Goal: Transaction & Acquisition: Book appointment/travel/reservation

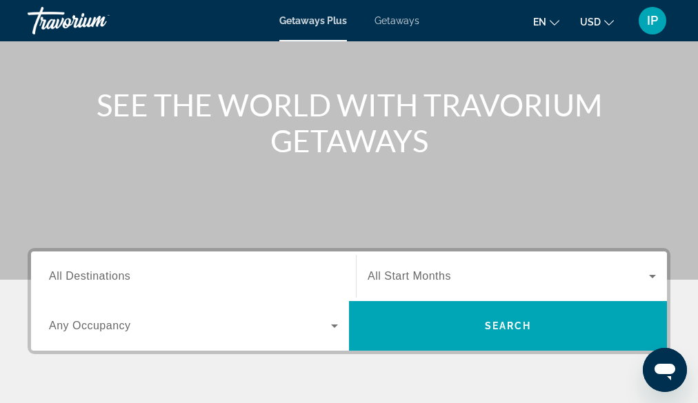
scroll to position [173, 0]
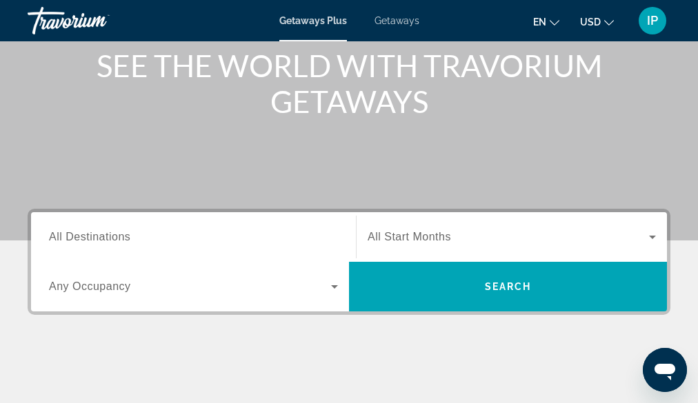
click at [132, 235] on input "Destination All Destinations" at bounding box center [193, 238] width 289 height 17
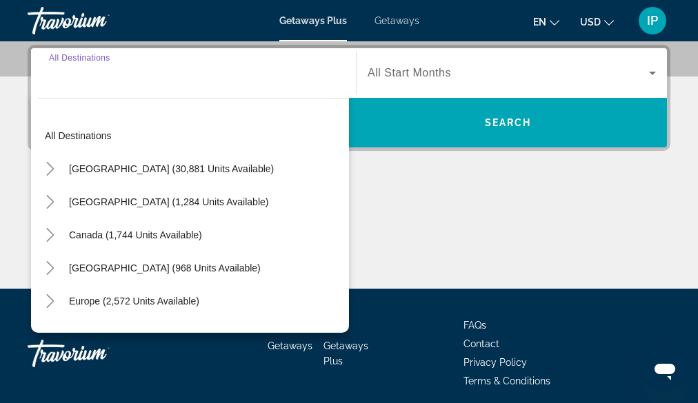
scroll to position [0, 0]
click at [54, 265] on icon "Toggle Caribbean & Atlantic Islands (968 units available)" at bounding box center [50, 268] width 14 height 14
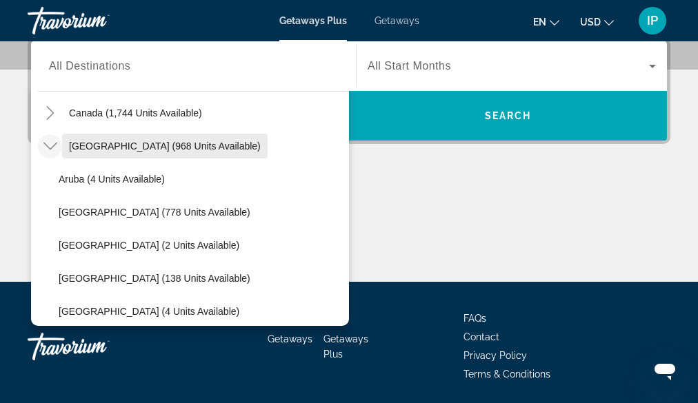
scroll to position [116, 0]
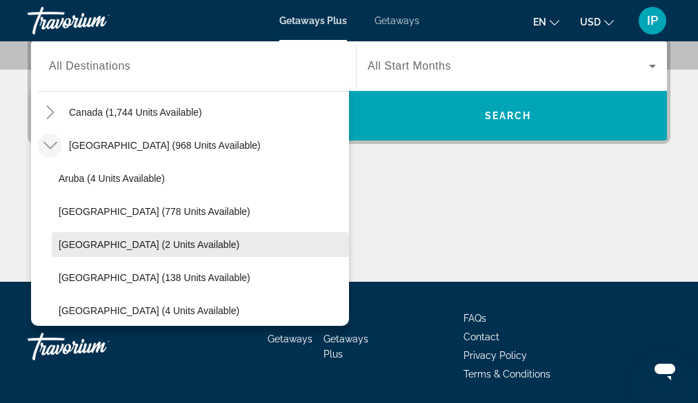
click at [204, 248] on span "Cayman Islands (2 units available)" at bounding box center [149, 244] width 181 height 11
type input "**********"
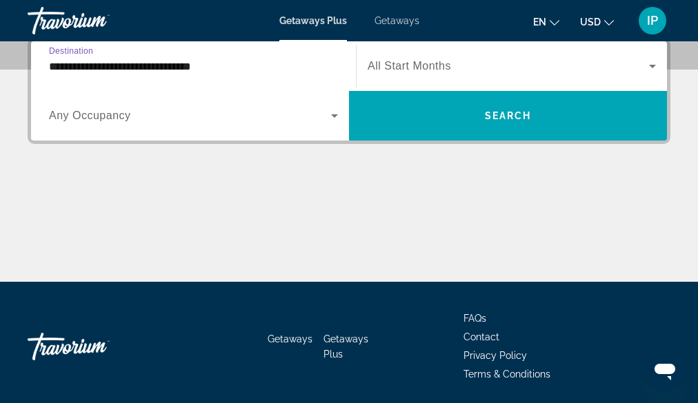
scroll to position [337, 0]
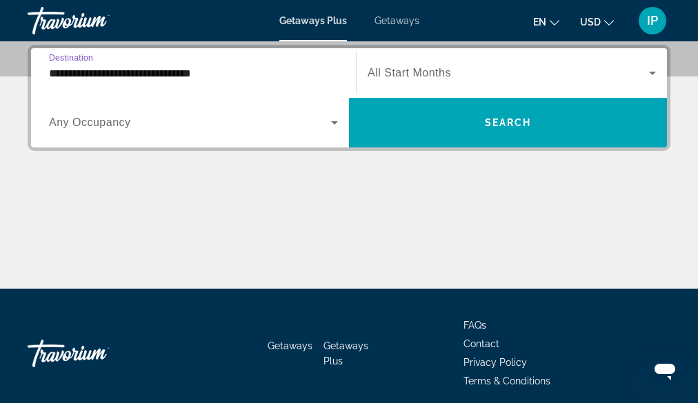
click at [392, 73] on span "All Start Months" at bounding box center [409, 73] width 83 height 12
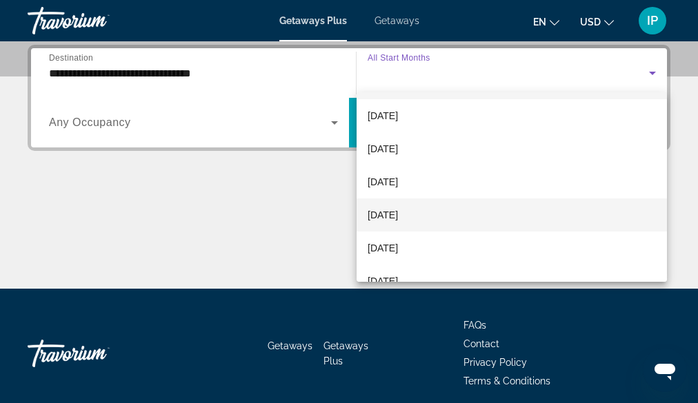
scroll to position [36, 0]
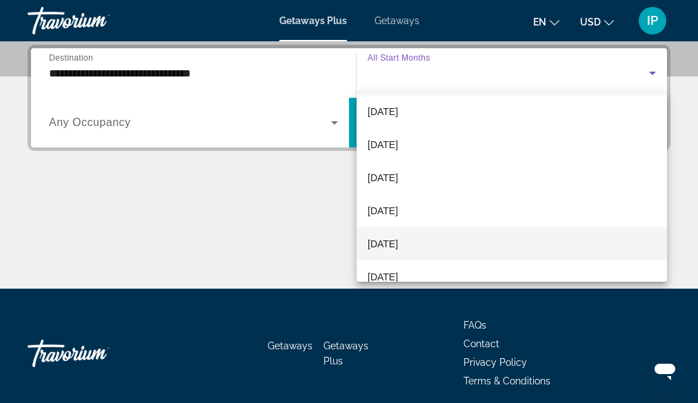
click at [386, 241] on span "[DATE]" at bounding box center [383, 244] width 30 height 17
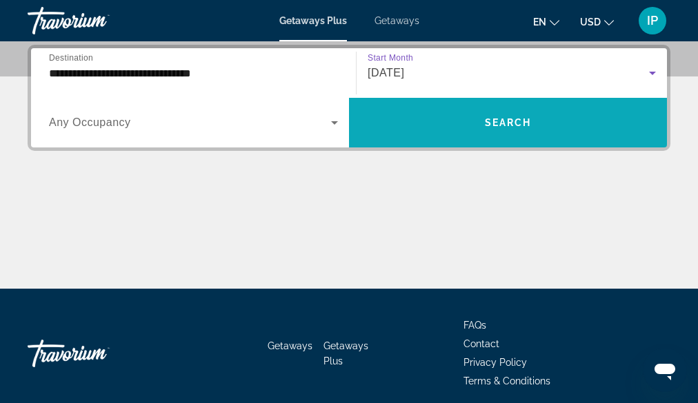
click at [447, 129] on span "Search widget" at bounding box center [508, 122] width 318 height 33
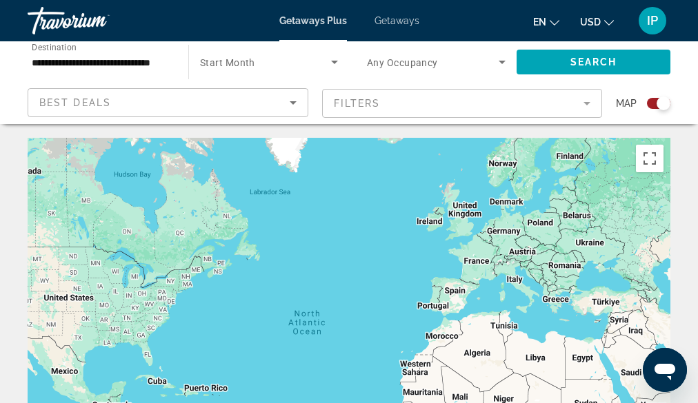
click at [578, 96] on mat-form-field "Filters" at bounding box center [462, 103] width 281 height 29
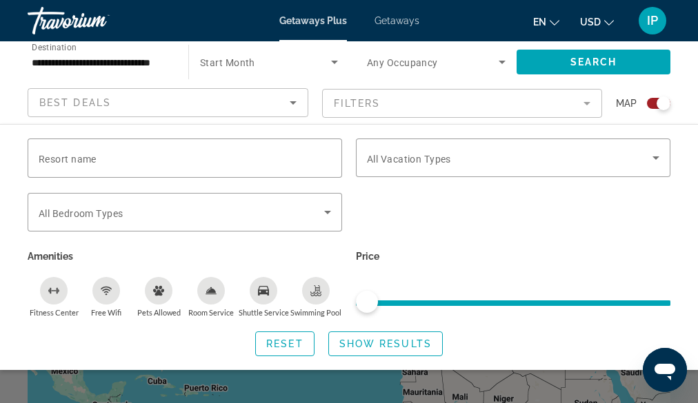
click at [334, 59] on icon "Search widget" at bounding box center [334, 62] width 17 height 17
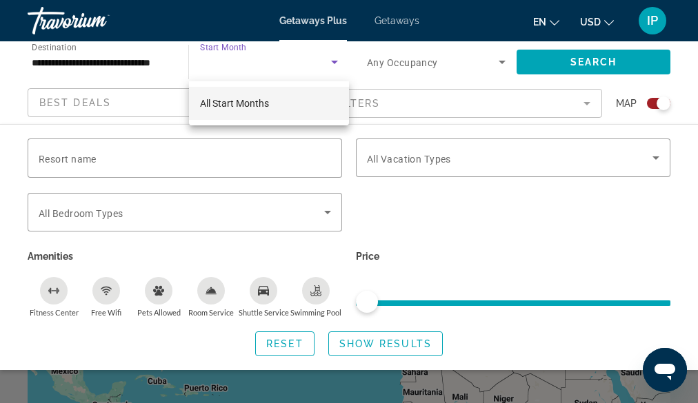
click at [287, 107] on mat-option "All Start Months" at bounding box center [269, 103] width 160 height 33
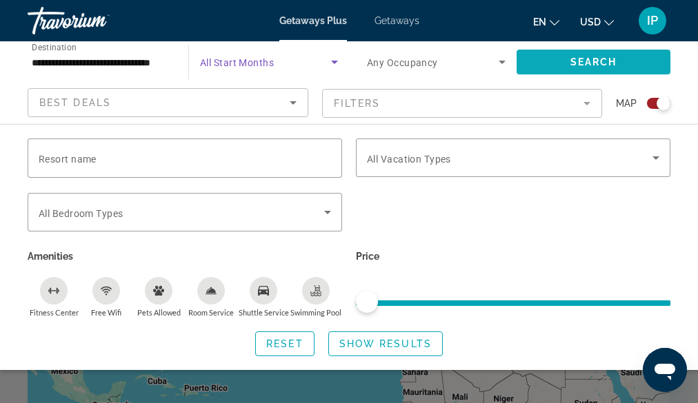
click at [555, 60] on span "Search widget" at bounding box center [594, 62] width 154 height 33
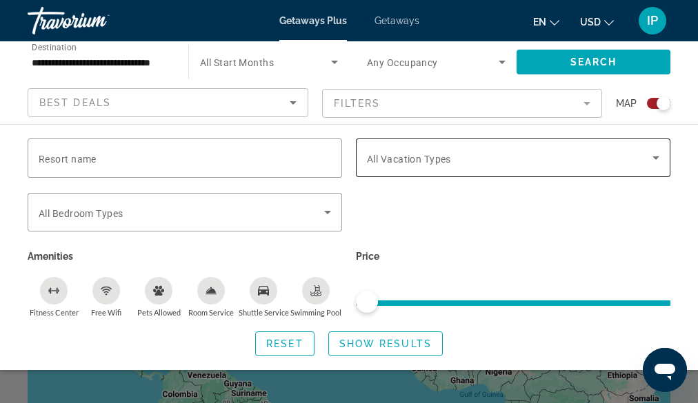
scroll to position [74, 0]
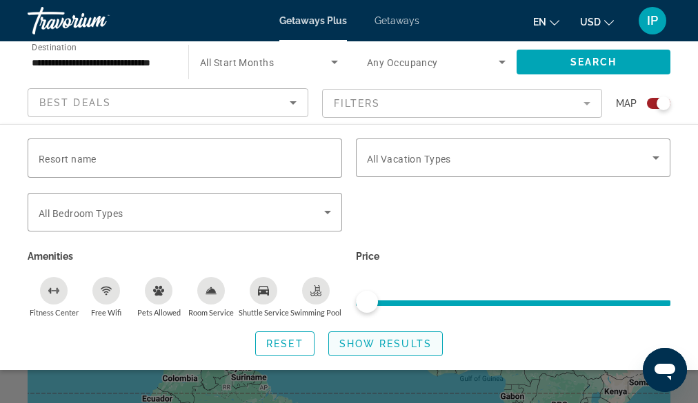
click at [406, 341] on span "Show Results" at bounding box center [385, 344] width 92 height 11
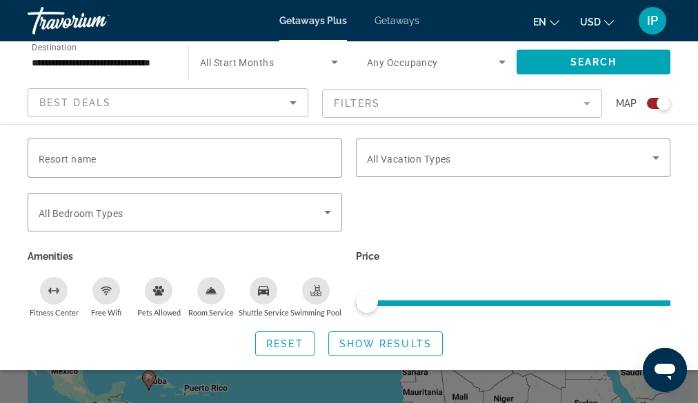
scroll to position [0, 0]
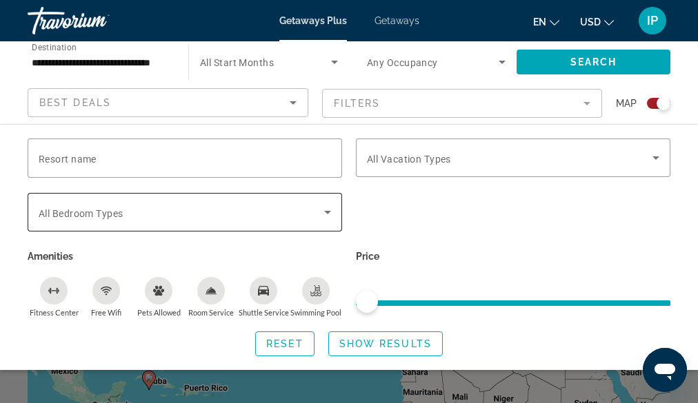
click at [331, 210] on icon "Search widget" at bounding box center [327, 212] width 17 height 17
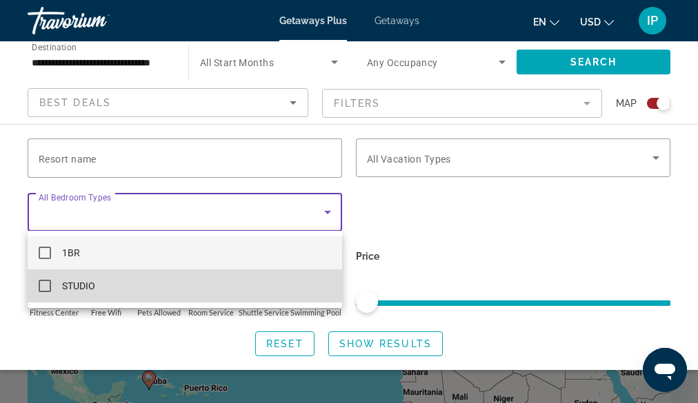
click at [46, 287] on mat-pseudo-checkbox at bounding box center [45, 286] width 12 height 12
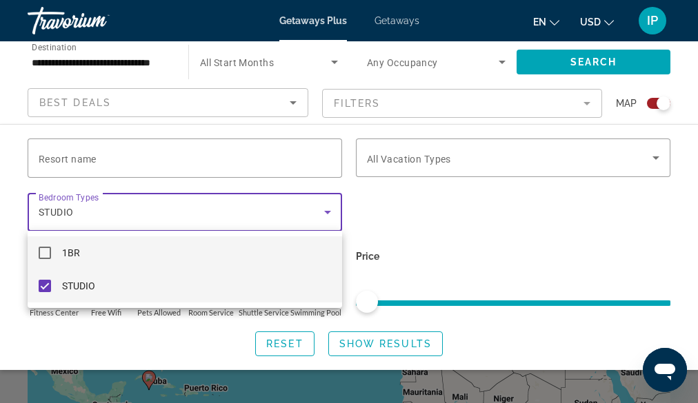
click at [48, 257] on mat-pseudo-checkbox at bounding box center [45, 253] width 12 height 12
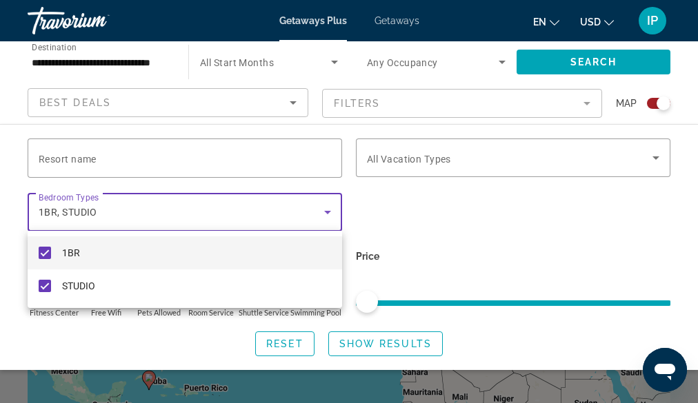
click at [512, 157] on div at bounding box center [349, 201] width 698 height 403
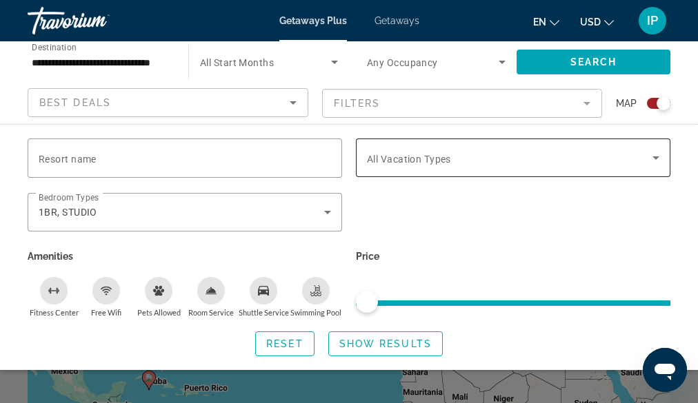
click at [512, 157] on span "Search widget" at bounding box center [510, 158] width 286 height 17
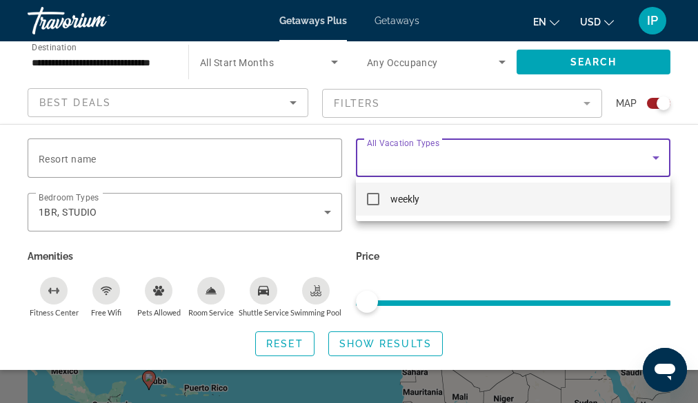
click at [372, 201] on mat-pseudo-checkbox at bounding box center [373, 199] width 12 height 12
click at [574, 63] on div at bounding box center [349, 201] width 698 height 403
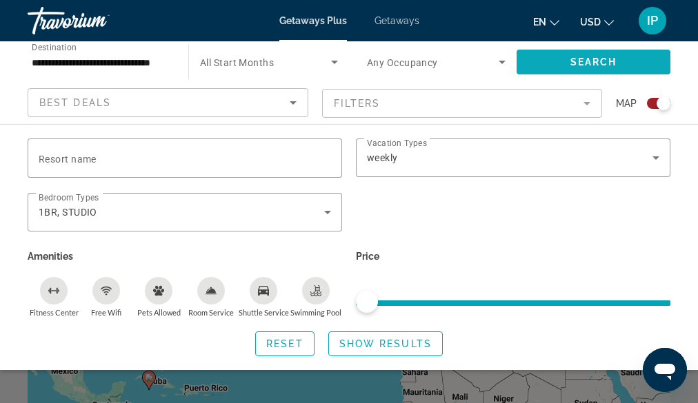
click at [574, 63] on span "Search" at bounding box center [593, 62] width 47 height 11
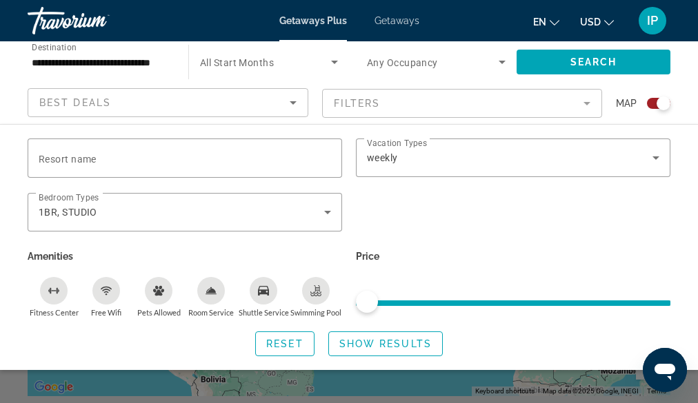
scroll to position [161, 0]
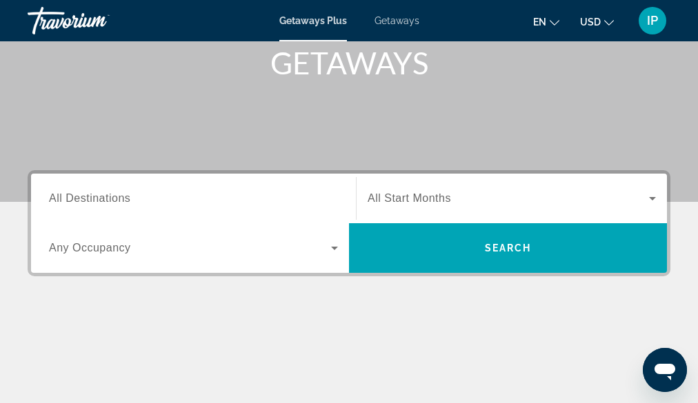
scroll to position [213, 0]
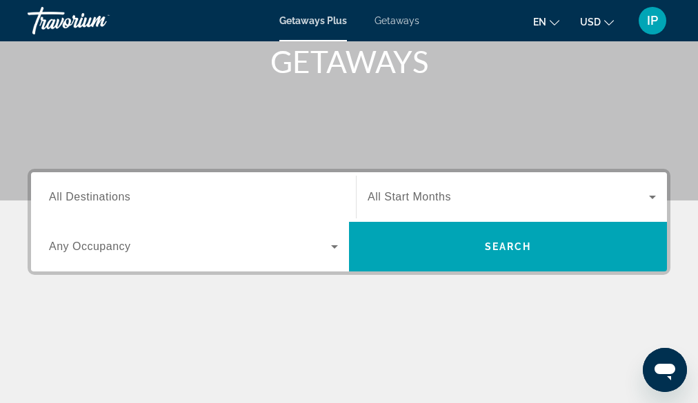
click at [150, 195] on input "Destination All Destinations" at bounding box center [193, 198] width 289 height 17
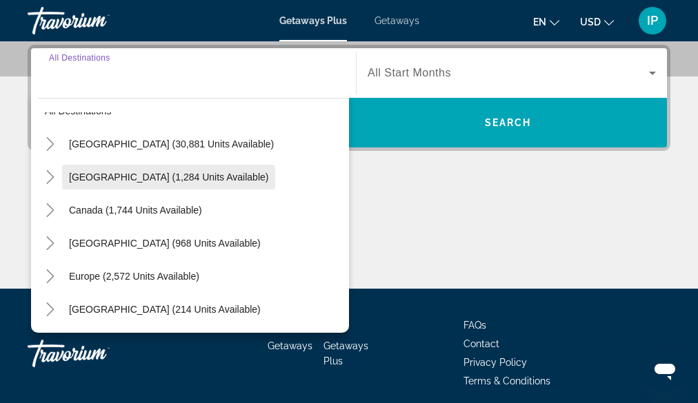
scroll to position [25, 0]
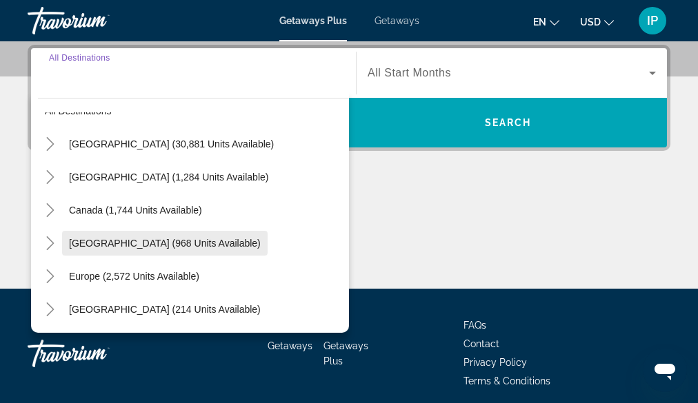
click at [179, 237] on span "Search widget" at bounding box center [165, 243] width 206 height 33
type input "**********"
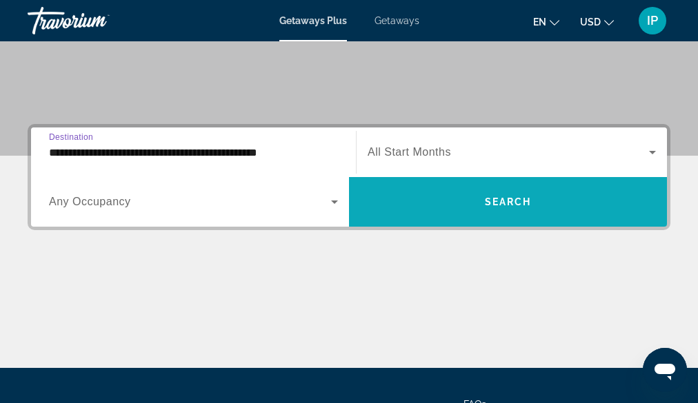
scroll to position [237, 0]
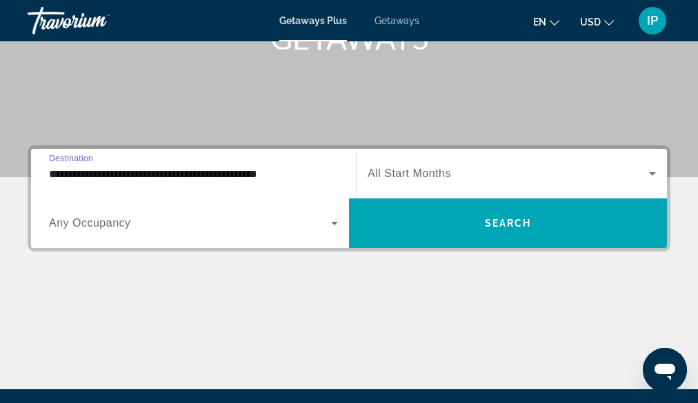
click at [439, 177] on span "All Start Months" at bounding box center [409, 174] width 83 height 12
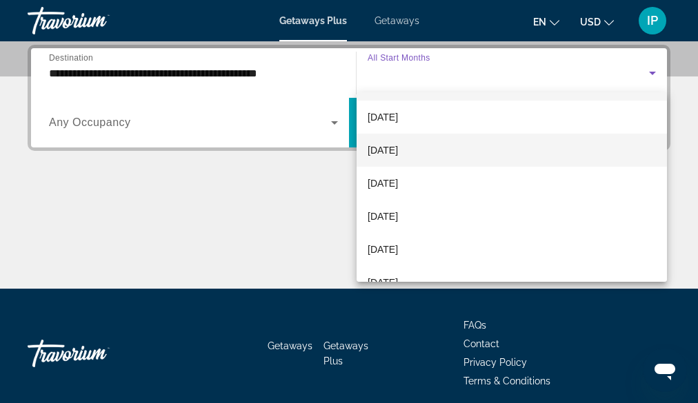
scroll to position [32, 0]
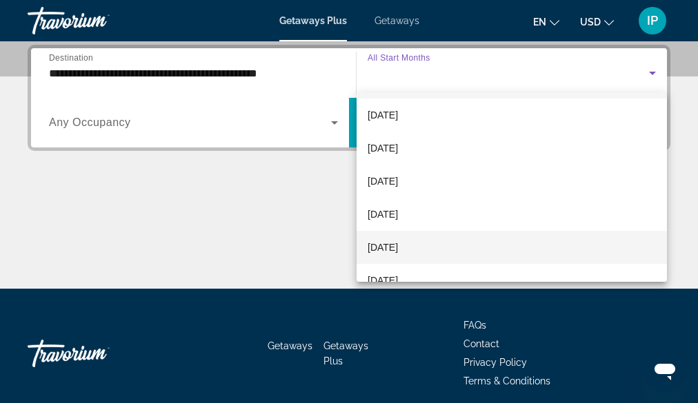
click at [398, 250] on span "[DATE]" at bounding box center [383, 247] width 30 height 17
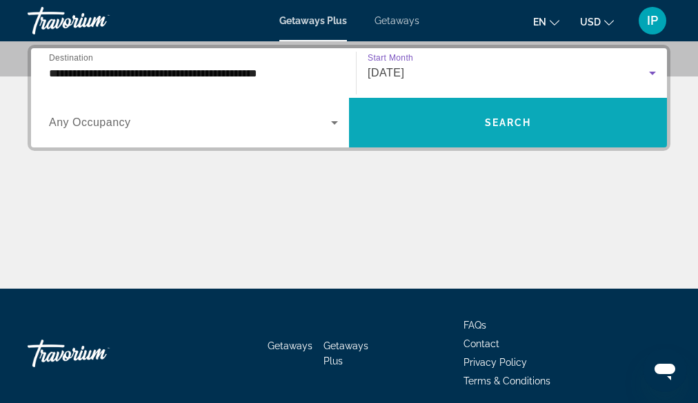
click at [511, 115] on span "Search widget" at bounding box center [508, 122] width 318 height 33
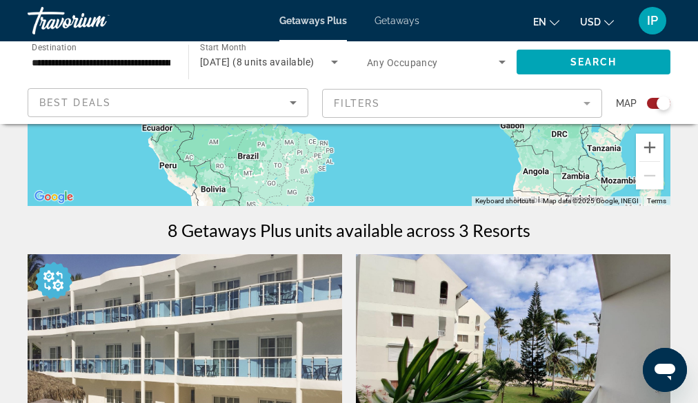
scroll to position [326, 0]
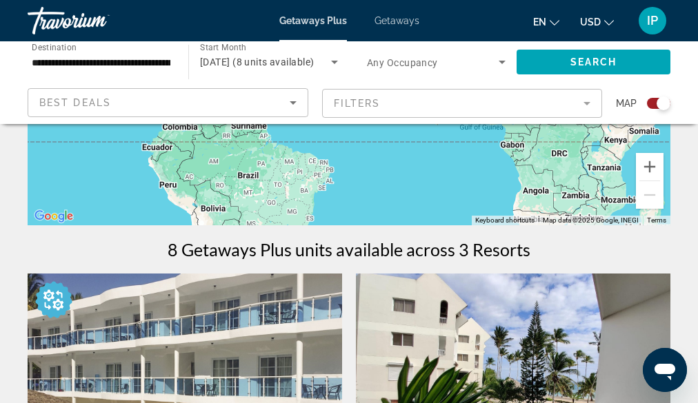
click at [588, 98] on mat-form-field "Filters" at bounding box center [462, 103] width 281 height 29
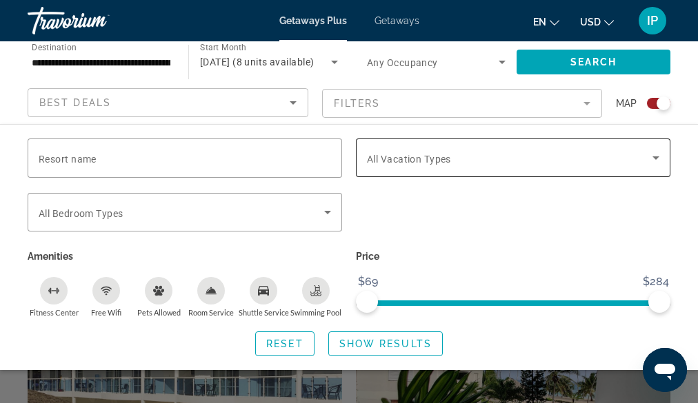
click at [476, 161] on span "Search widget" at bounding box center [510, 158] width 286 height 17
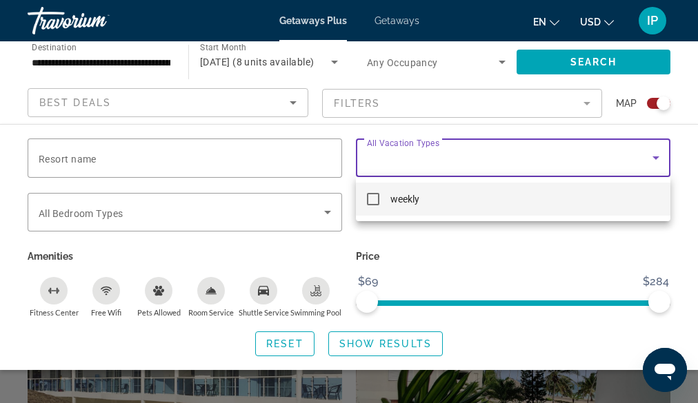
click at [370, 196] on mat-pseudo-checkbox at bounding box center [373, 199] width 12 height 12
click at [250, 154] on div at bounding box center [349, 201] width 698 height 403
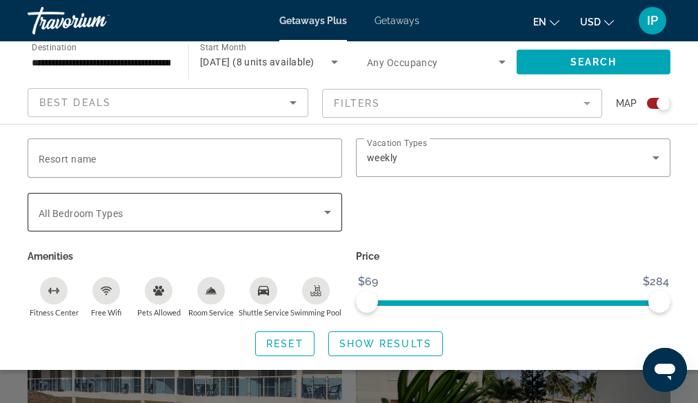
click at [226, 197] on div "Search widget" at bounding box center [185, 212] width 292 height 39
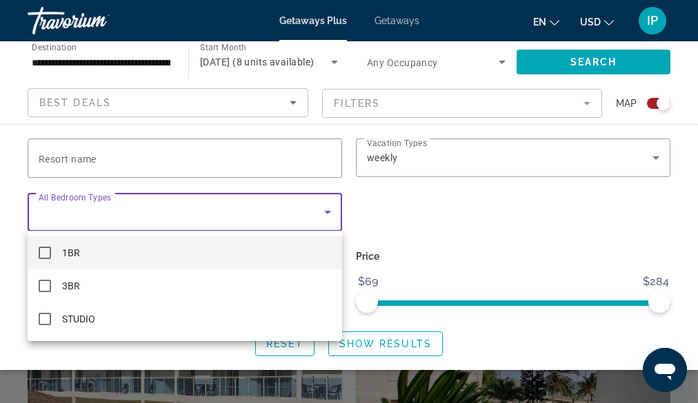
click at [322, 124] on div at bounding box center [349, 201] width 698 height 403
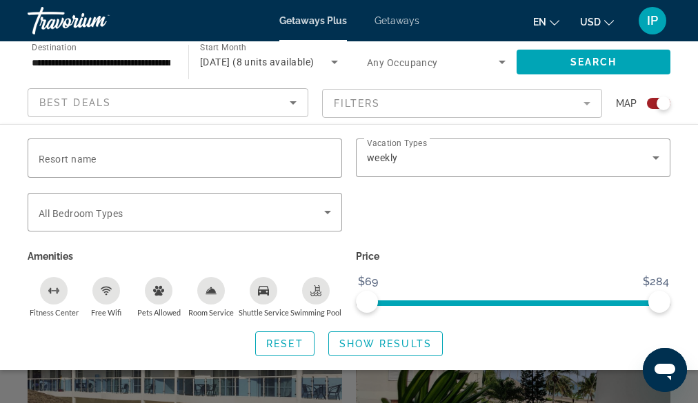
click at [292, 102] on icon "Sort by" at bounding box center [293, 102] width 7 height 3
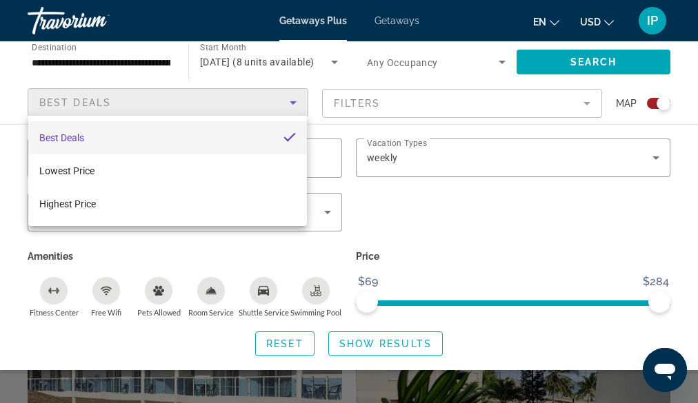
click at [372, 185] on div at bounding box center [349, 201] width 698 height 403
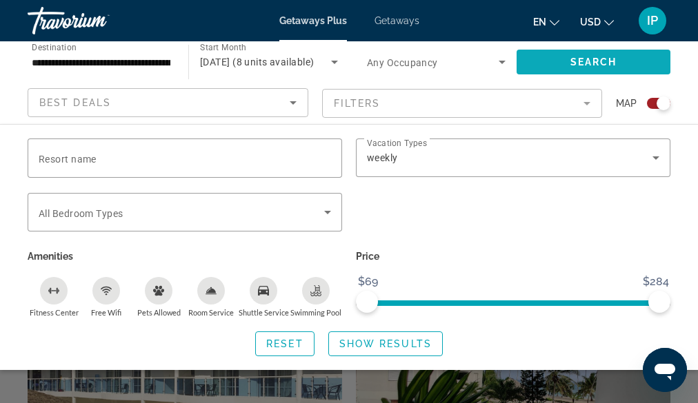
click at [560, 63] on span "Search widget" at bounding box center [594, 62] width 154 height 33
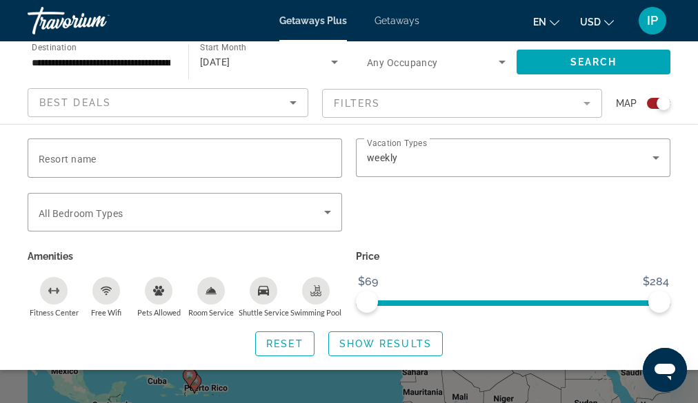
click at [560, 63] on span "Search widget" at bounding box center [594, 62] width 154 height 33
click at [594, 57] on span "Search" at bounding box center [593, 62] width 47 height 11
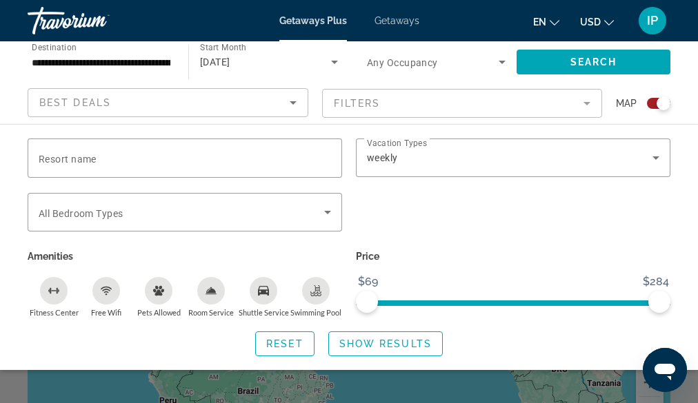
scroll to position [101, 0]
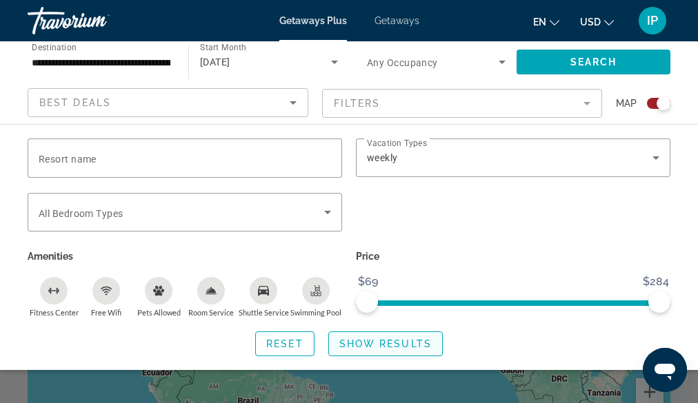
click at [413, 344] on span "Show Results" at bounding box center [385, 344] width 92 height 11
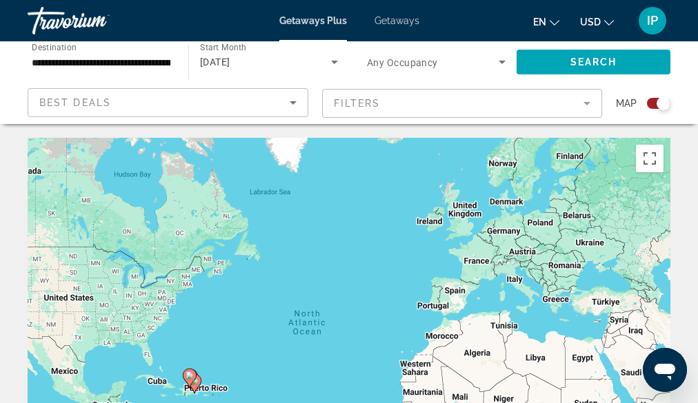
scroll to position [0, 0]
click at [319, 19] on span "Getaways Plus" at bounding box center [313, 20] width 68 height 11
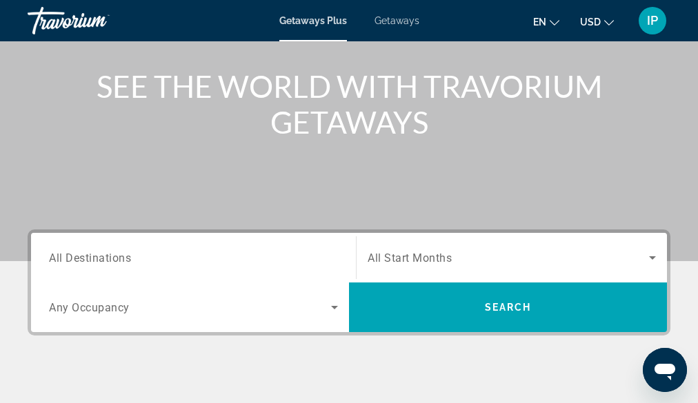
scroll to position [179, 0]
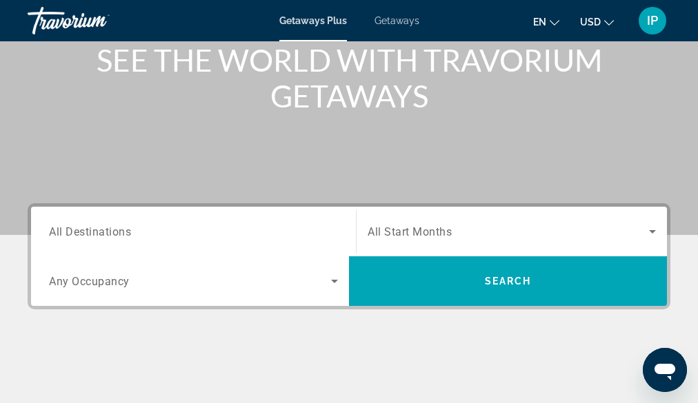
click at [212, 237] on input "Destination All Destinations" at bounding box center [193, 232] width 289 height 17
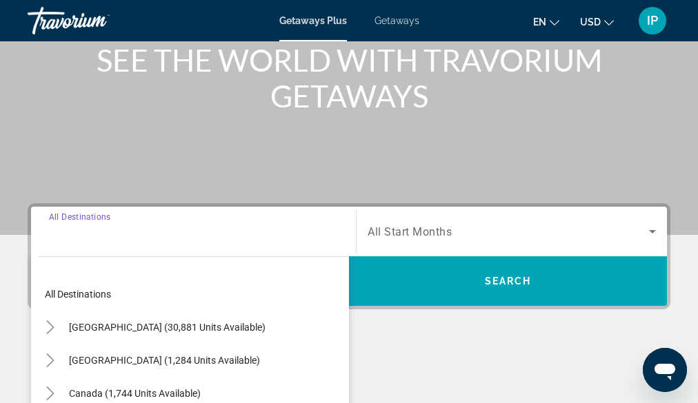
scroll to position [337, 0]
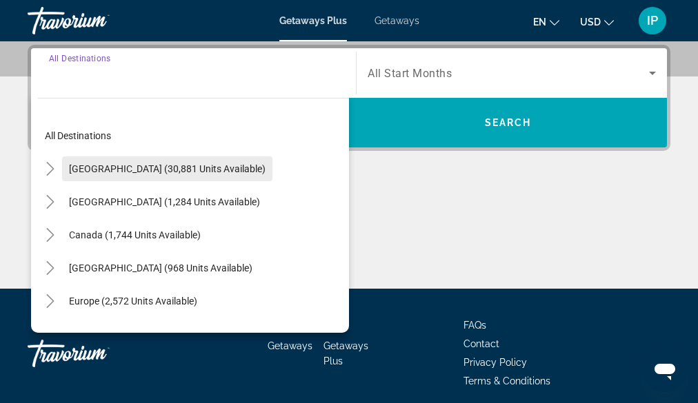
click at [88, 174] on span "Search widget" at bounding box center [167, 168] width 210 height 33
type input "**********"
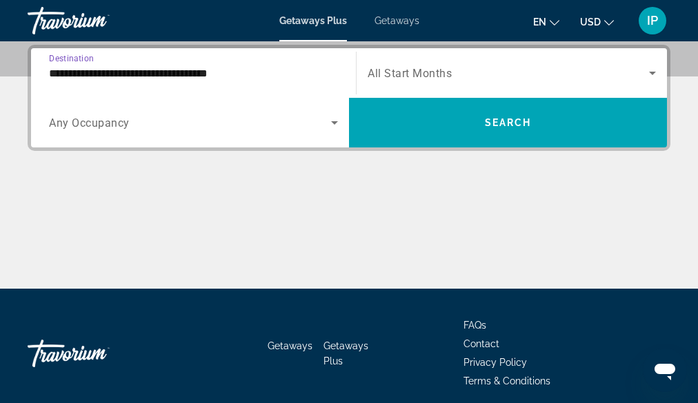
click at [383, 74] on span "All Start Months" at bounding box center [410, 73] width 84 height 13
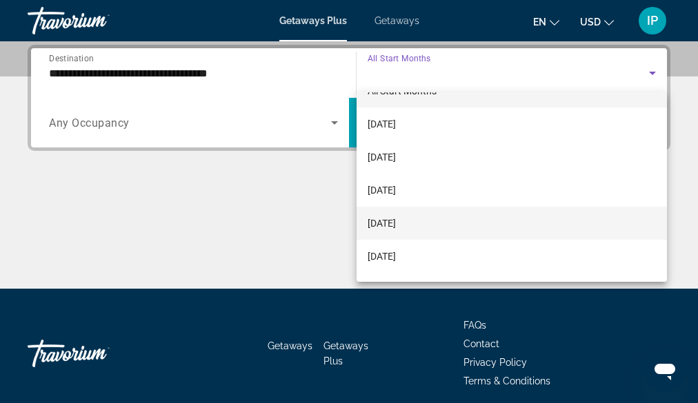
scroll to position [26, 0]
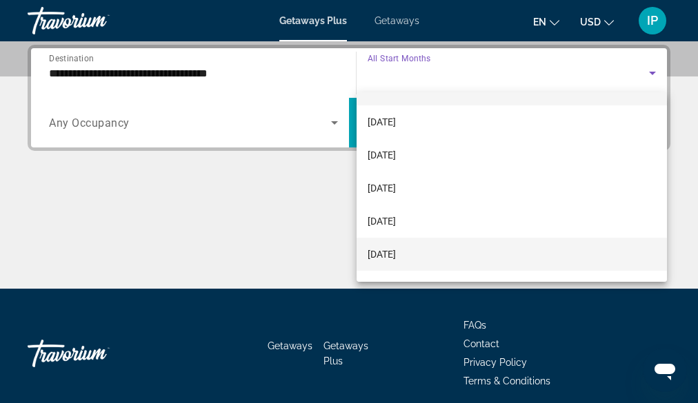
click at [384, 254] on span "[DATE]" at bounding box center [382, 254] width 28 height 17
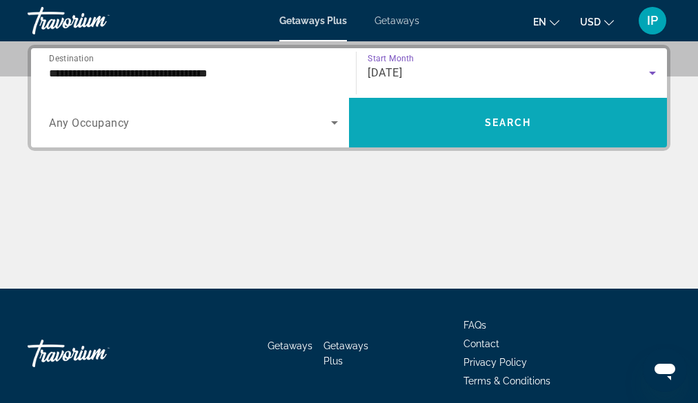
click at [477, 125] on span "Search widget" at bounding box center [508, 122] width 318 height 33
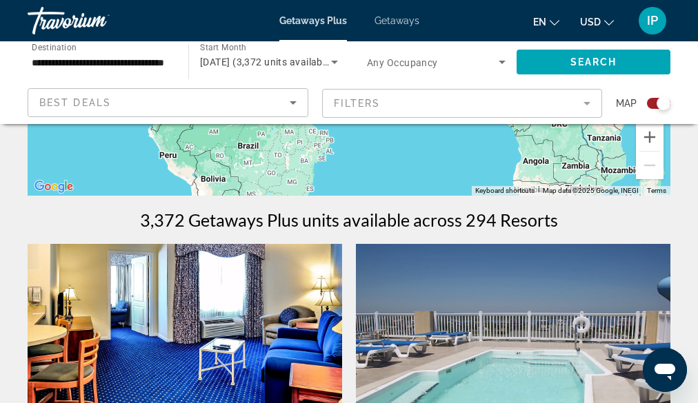
scroll to position [340, 0]
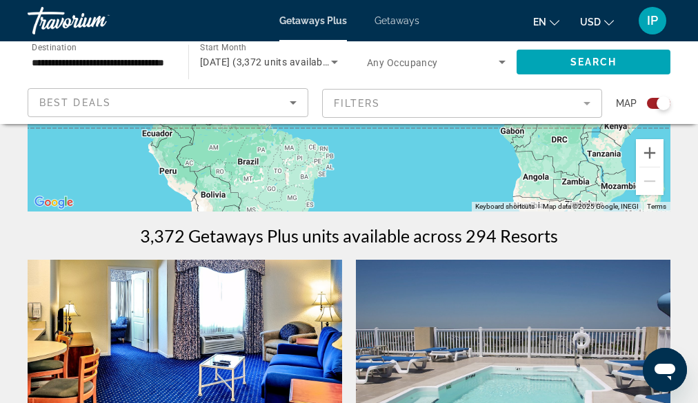
click at [158, 61] on input "**********" at bounding box center [101, 62] width 139 height 17
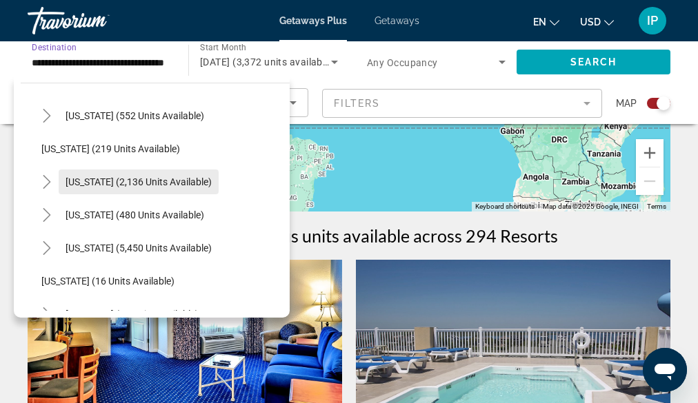
scroll to position [74, 0]
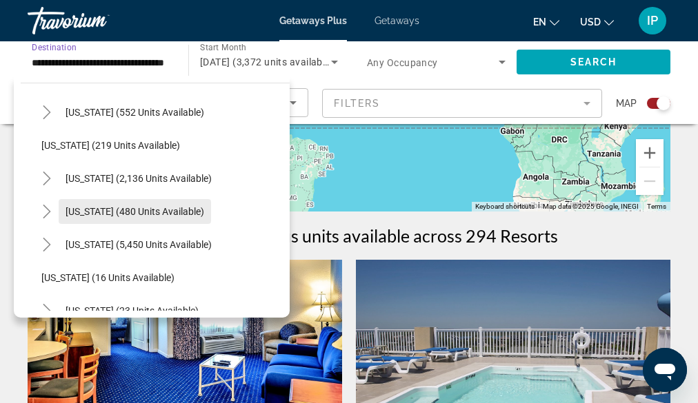
click at [157, 206] on span "Search widget" at bounding box center [135, 211] width 152 height 33
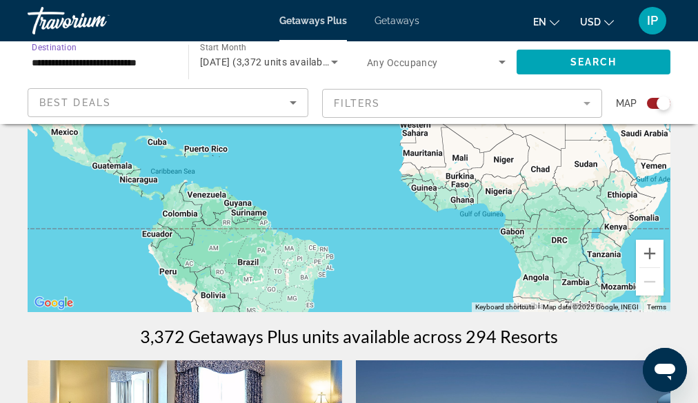
scroll to position [235, 0]
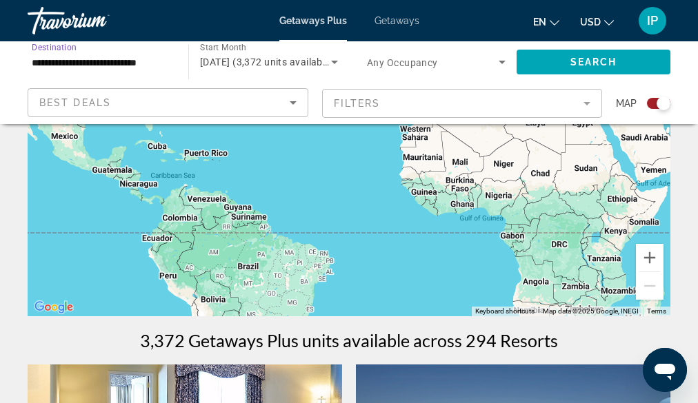
click at [163, 74] on div "**********" at bounding box center [101, 62] width 139 height 39
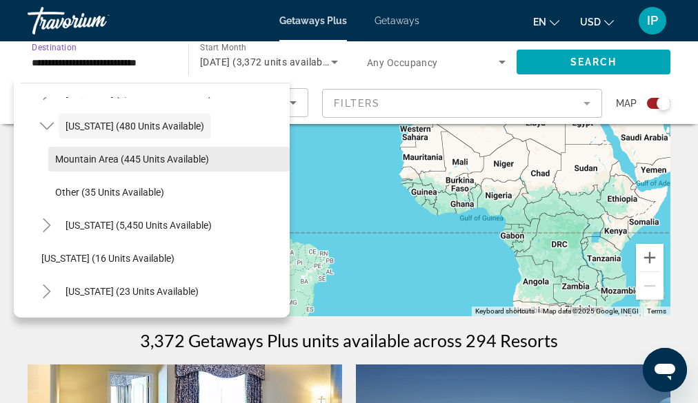
scroll to position [159, 0]
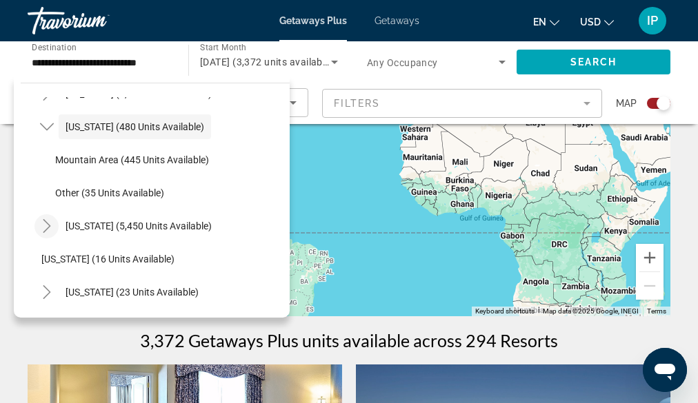
click at [55, 223] on mat-icon "Toggle Florida (5,450 units available)" at bounding box center [46, 226] width 24 height 24
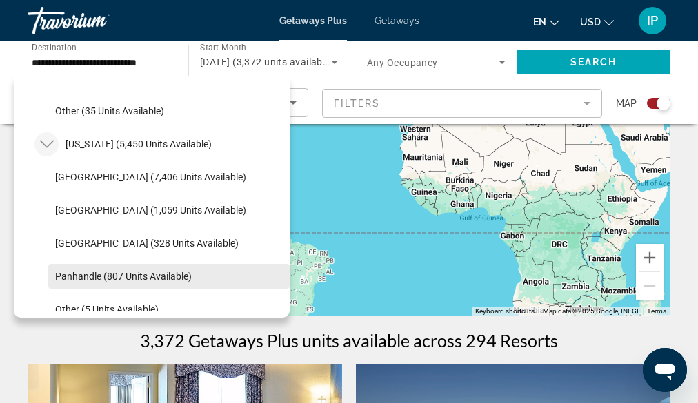
scroll to position [234, 0]
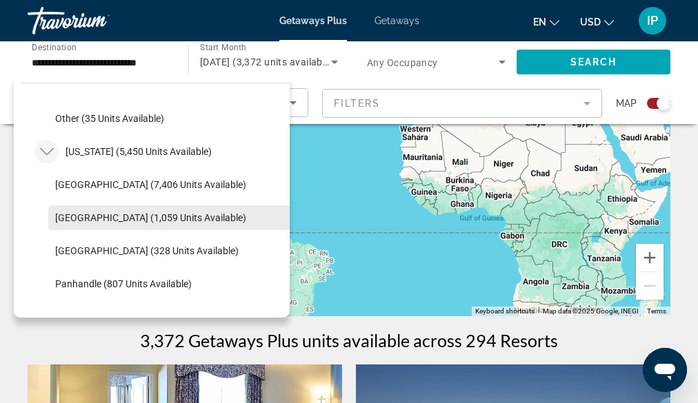
click at [190, 211] on span "Search widget" at bounding box center [168, 217] width 241 height 33
type input "**********"
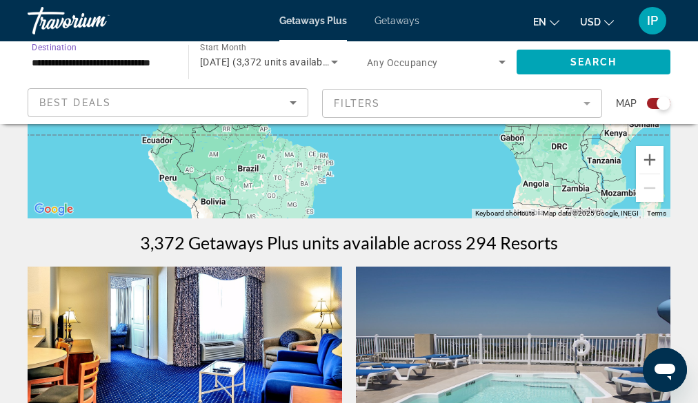
scroll to position [326, 0]
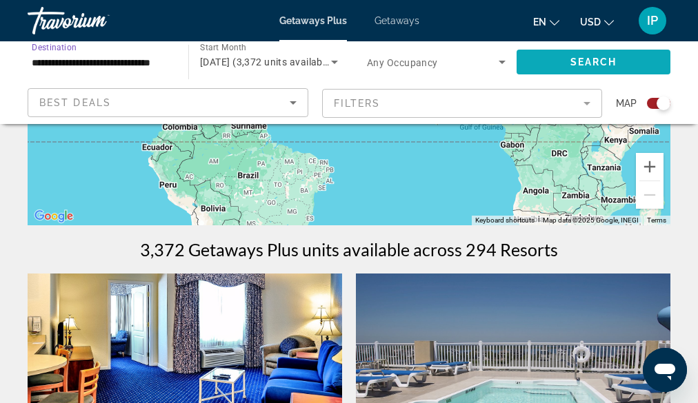
click at [640, 54] on span "Search widget" at bounding box center [594, 62] width 154 height 33
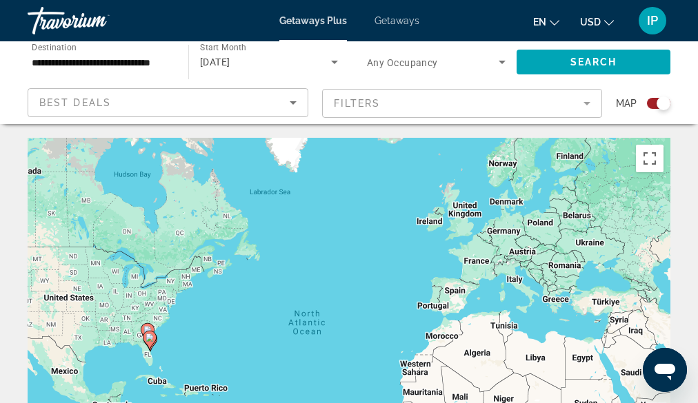
click at [594, 108] on mat-form-field "Filters" at bounding box center [462, 103] width 281 height 29
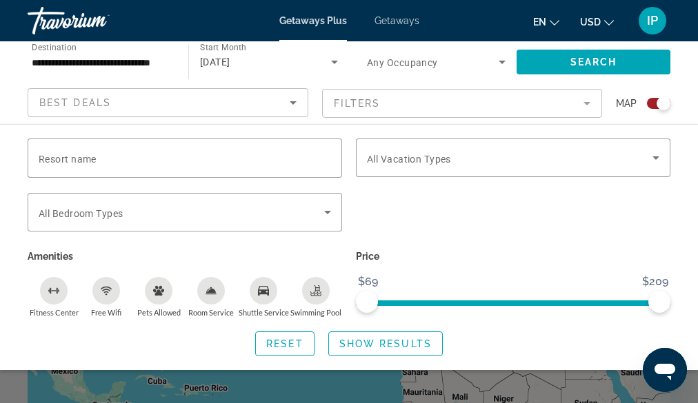
click at [592, 102] on mat-form-field "Filters" at bounding box center [462, 103] width 281 height 29
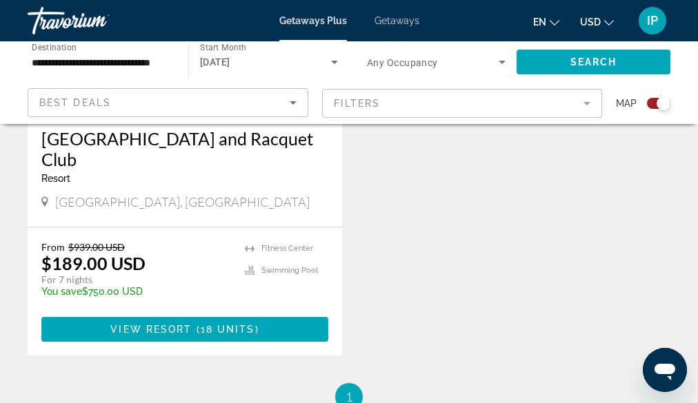
scroll to position [1211, 0]
click at [301, 313] on span "Main content" at bounding box center [184, 329] width 287 height 33
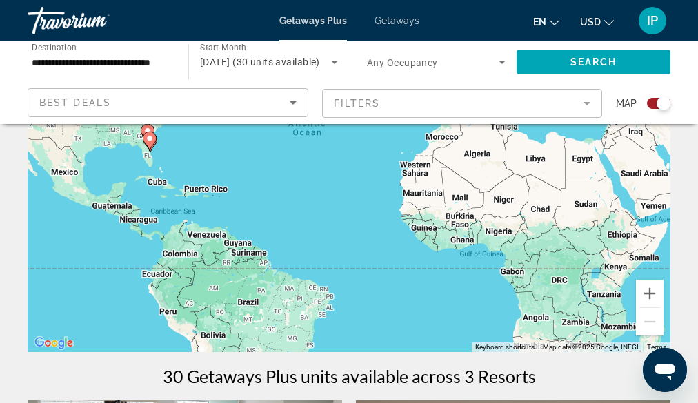
scroll to position [216, 0]
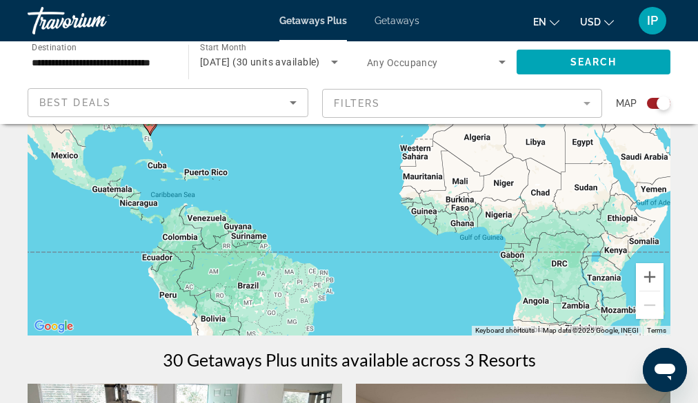
click at [585, 99] on mat-form-field "Filters" at bounding box center [462, 103] width 281 height 29
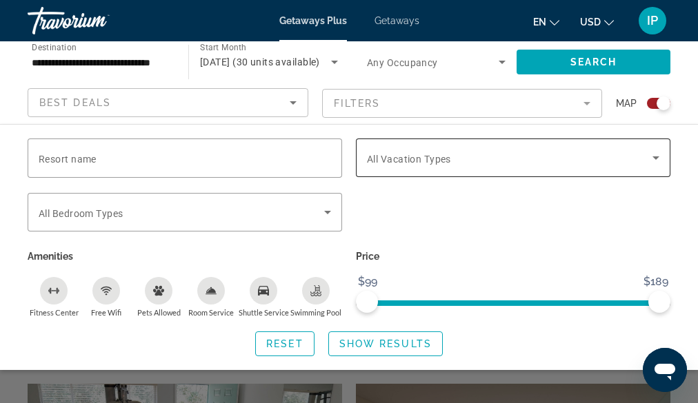
click at [620, 161] on span "Search widget" at bounding box center [510, 158] width 286 height 17
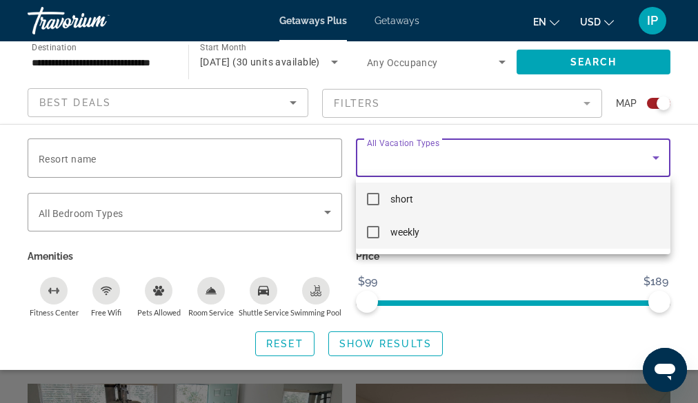
click at [374, 232] on mat-pseudo-checkbox at bounding box center [373, 232] width 12 height 12
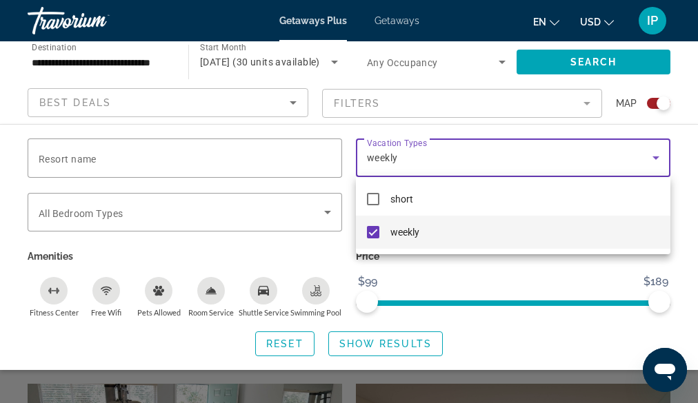
click at [681, 194] on div at bounding box center [349, 201] width 698 height 403
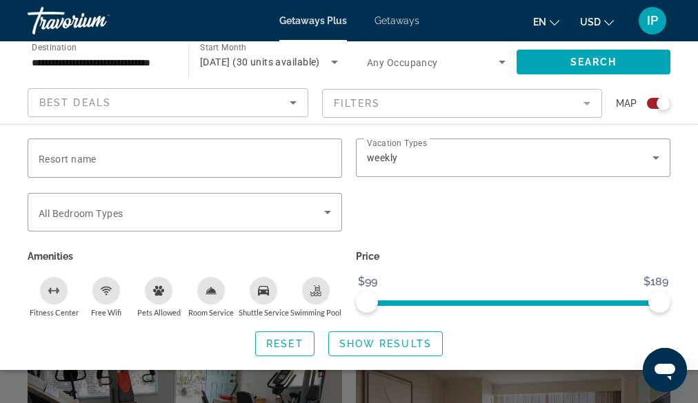
scroll to position [239, 0]
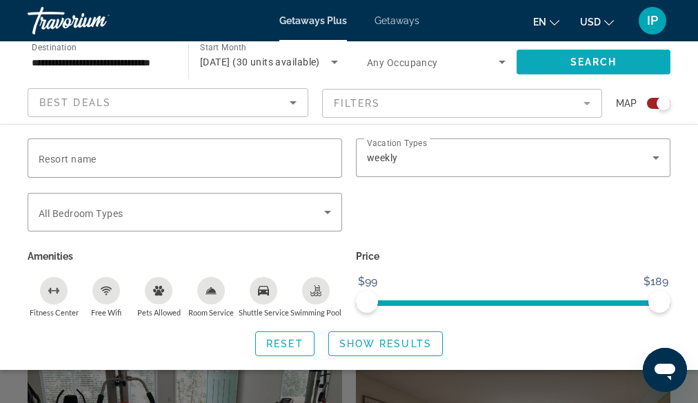
click at [616, 68] on span "Search widget" at bounding box center [594, 62] width 154 height 33
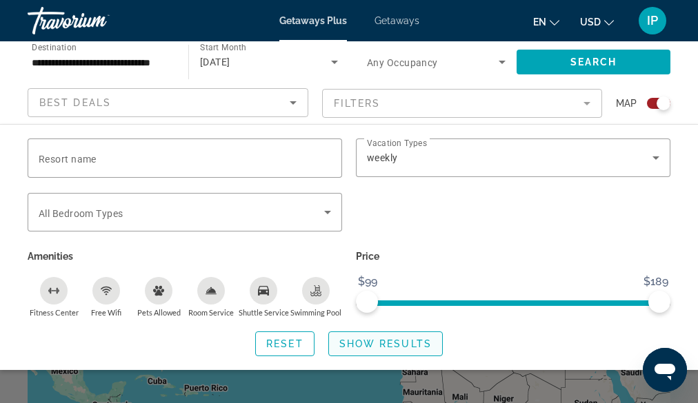
click at [424, 346] on span "Show Results" at bounding box center [385, 344] width 92 height 11
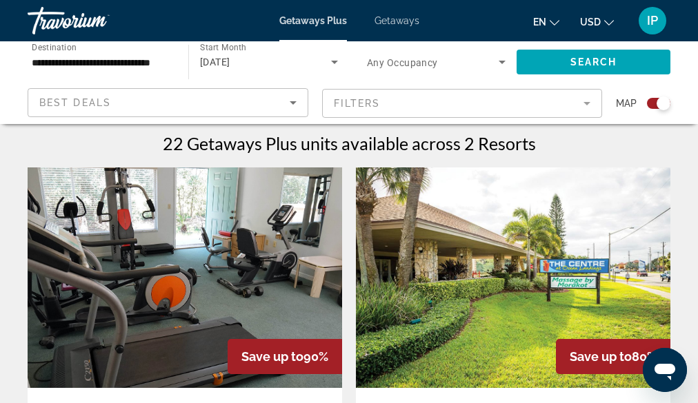
scroll to position [426, 0]
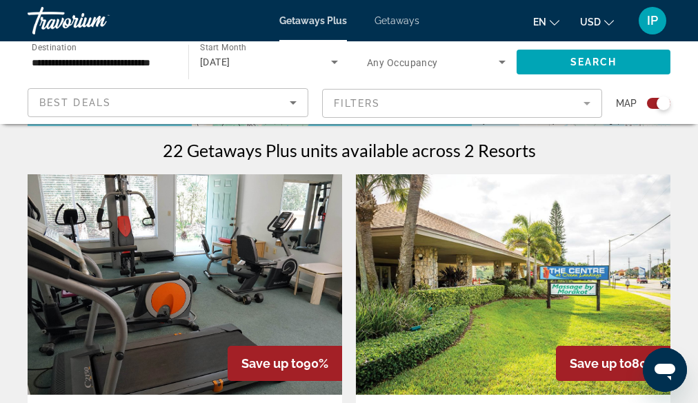
click at [319, 318] on img "Main content" at bounding box center [185, 284] width 314 height 221
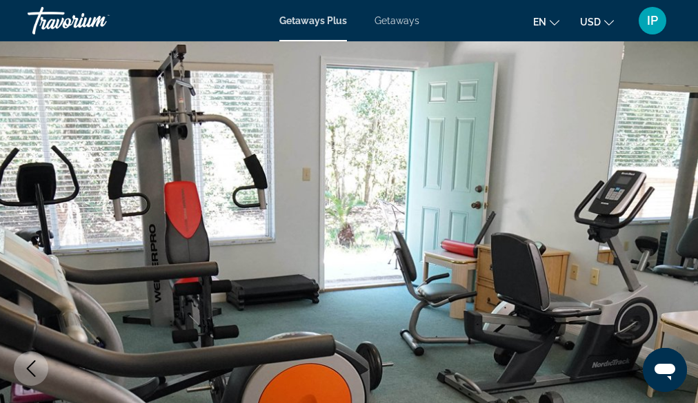
click at [394, 23] on span "Getaways" at bounding box center [396, 20] width 45 height 11
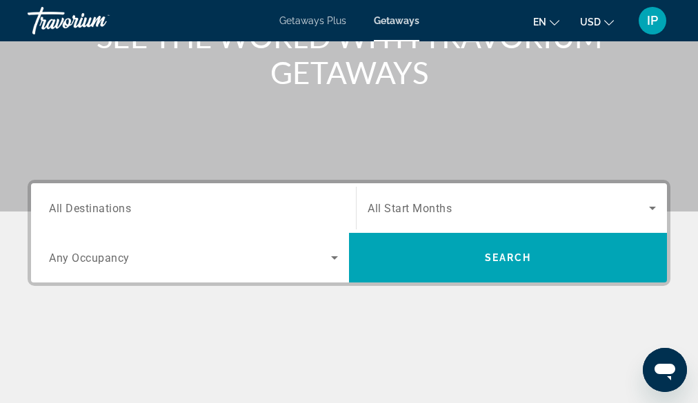
scroll to position [203, 0]
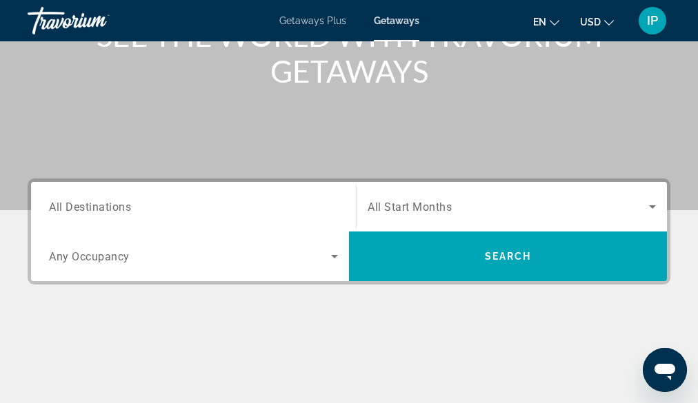
click at [319, 215] on div "Search widget" at bounding box center [193, 207] width 289 height 39
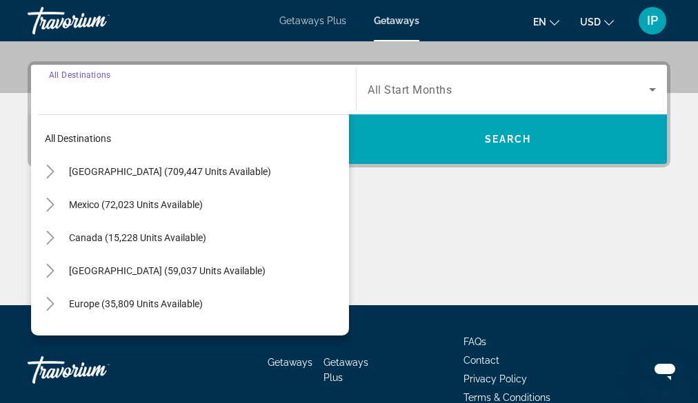
scroll to position [337, 0]
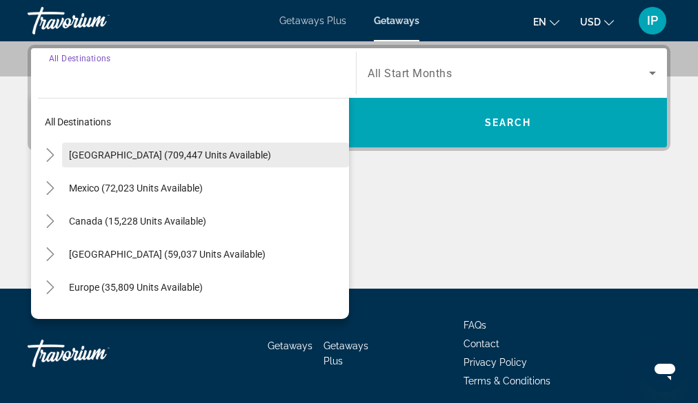
click at [166, 160] on span "[GEOGRAPHIC_DATA] (709,447 units available)" at bounding box center [170, 155] width 202 height 11
type input "**********"
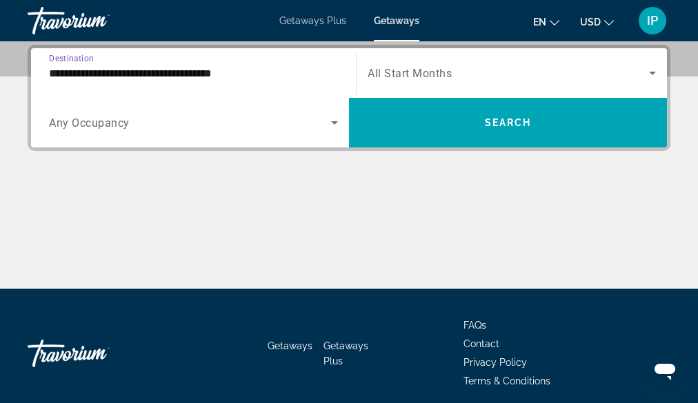
click at [414, 68] on span "All Start Months" at bounding box center [410, 73] width 84 height 13
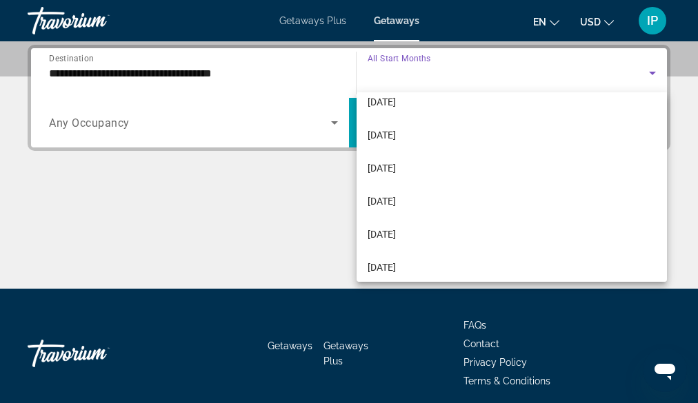
scroll to position [82, 0]
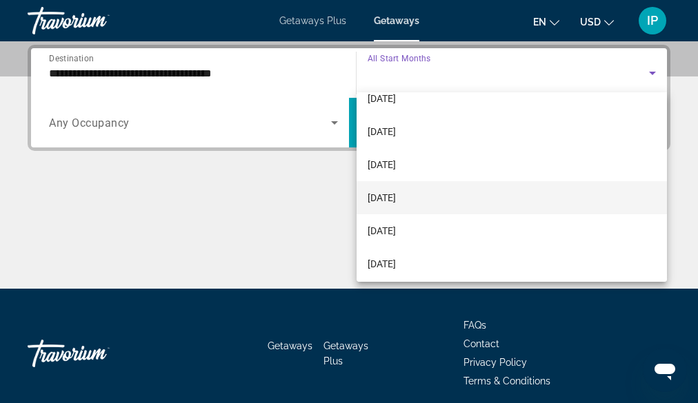
click at [396, 202] on span "[DATE]" at bounding box center [382, 198] width 28 height 17
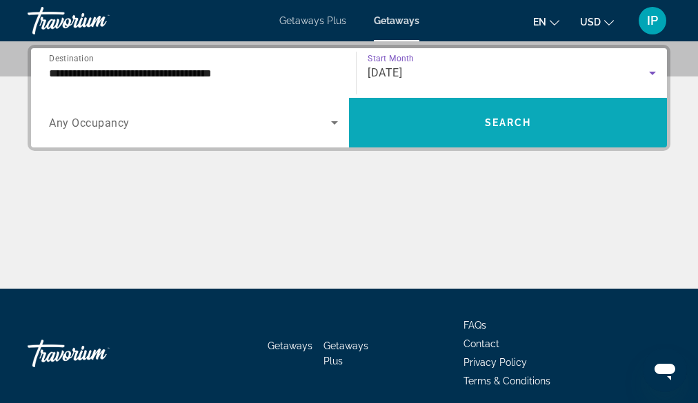
click at [446, 120] on span "Search widget" at bounding box center [508, 122] width 318 height 33
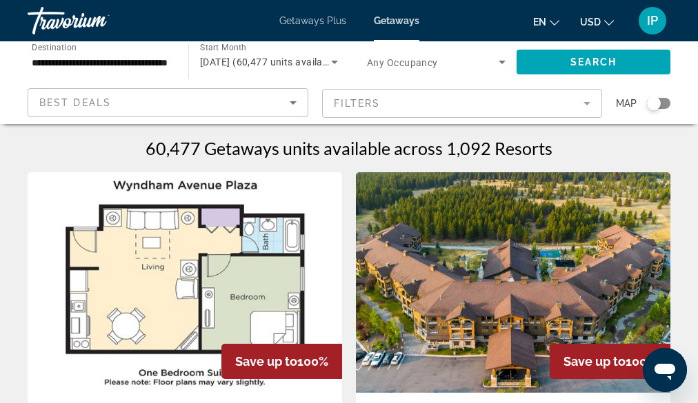
click at [572, 109] on mat-form-field "Filters" at bounding box center [462, 103] width 281 height 29
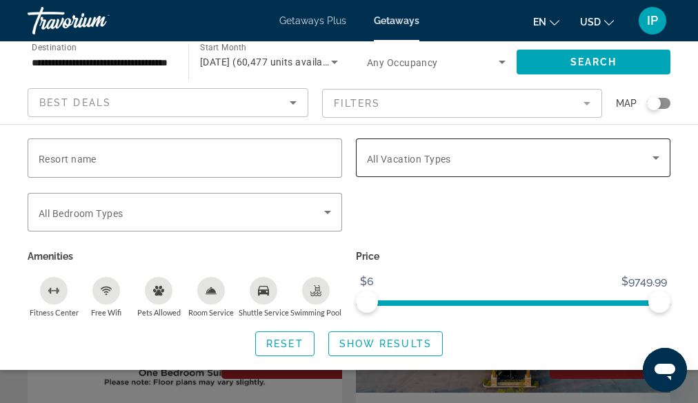
click at [635, 143] on div "Search widget" at bounding box center [513, 158] width 292 height 39
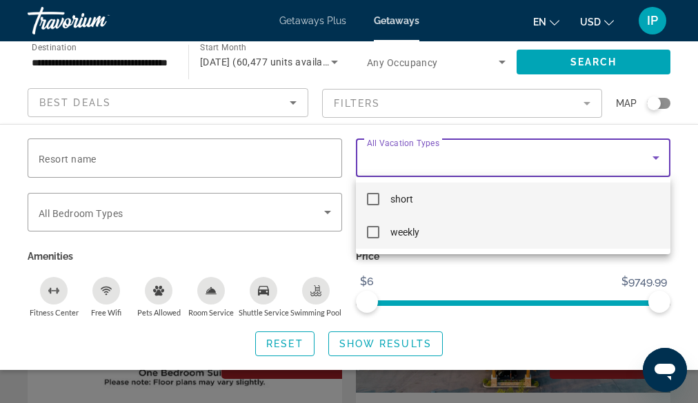
click at [374, 231] on mat-pseudo-checkbox at bounding box center [373, 232] width 12 height 12
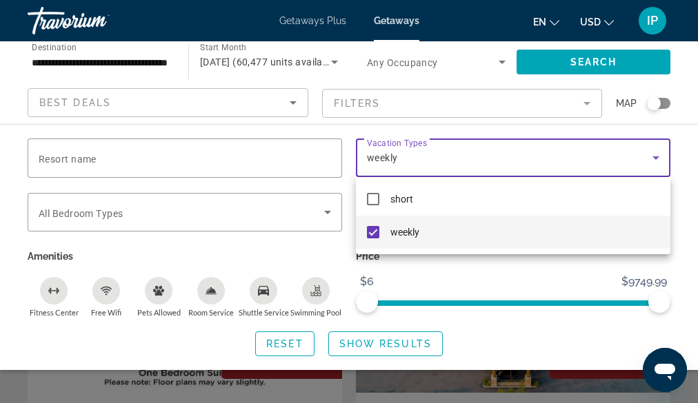
click at [592, 57] on div at bounding box center [349, 201] width 698 height 403
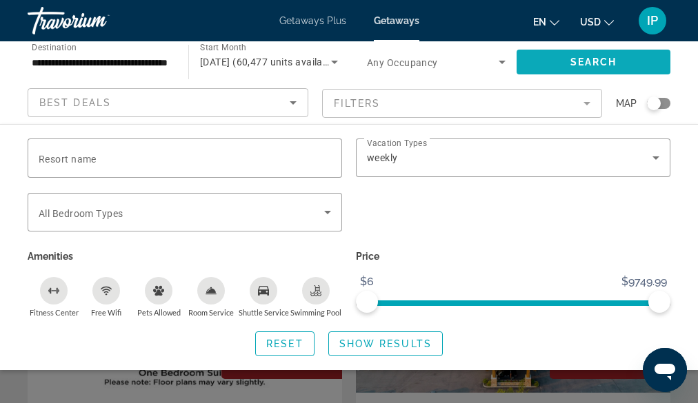
click at [592, 57] on span "Search" at bounding box center [593, 62] width 47 height 11
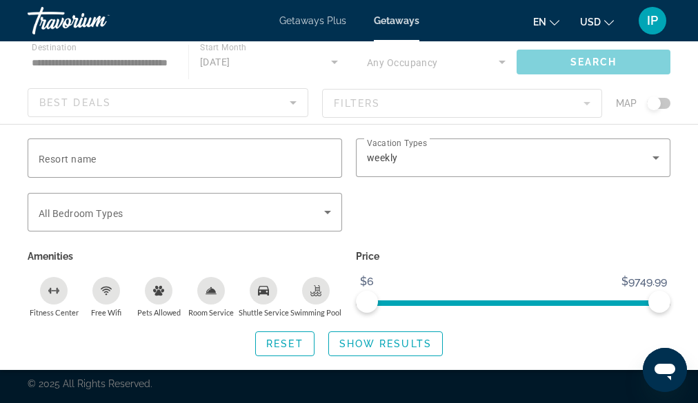
scroll to position [14, 0]
click at [414, 343] on span "Show Results" at bounding box center [385, 344] width 92 height 11
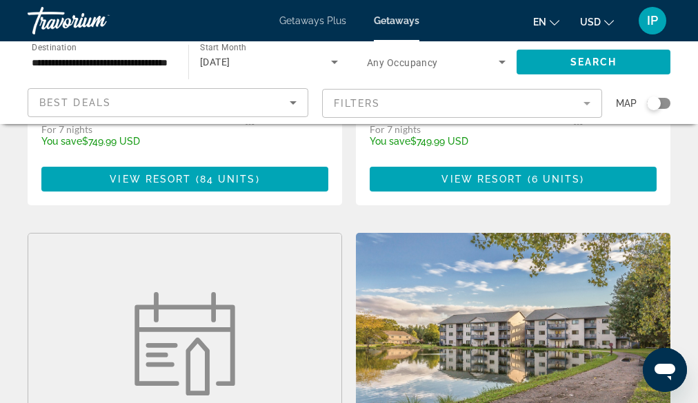
scroll to position [1311, 0]
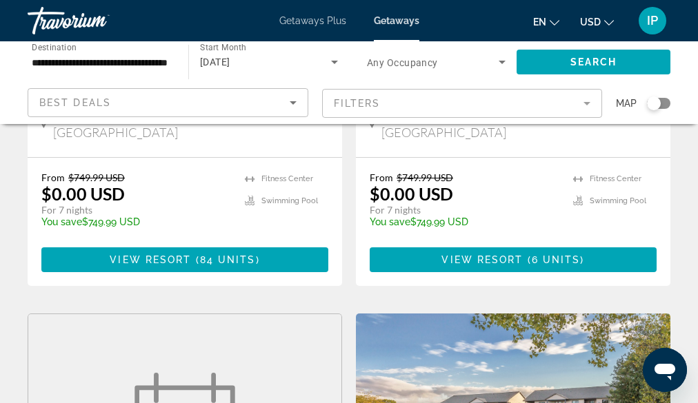
click at [289, 99] on icon "Sort by" at bounding box center [293, 102] width 17 height 17
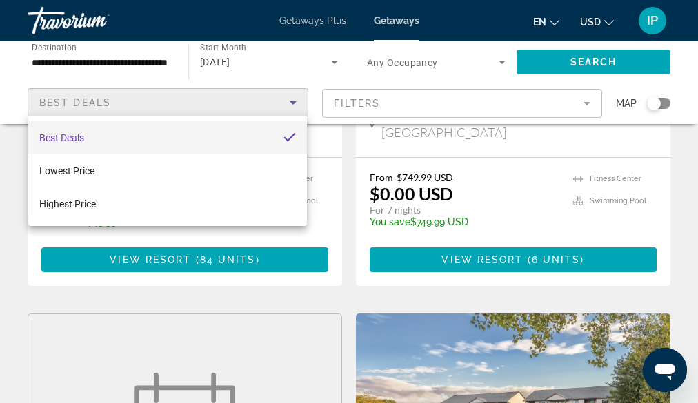
click at [289, 99] on div at bounding box center [349, 201] width 698 height 403
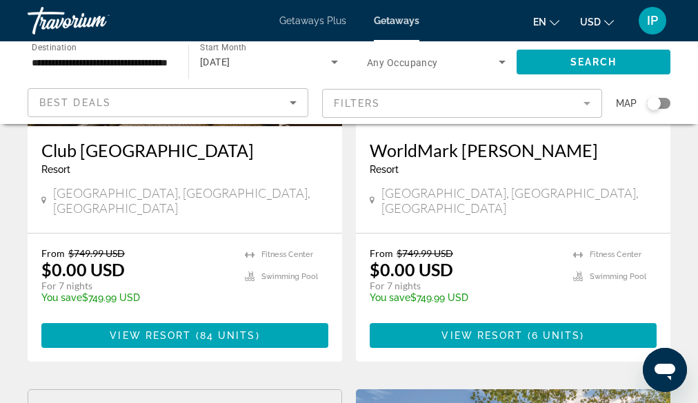
scroll to position [1159, 0]
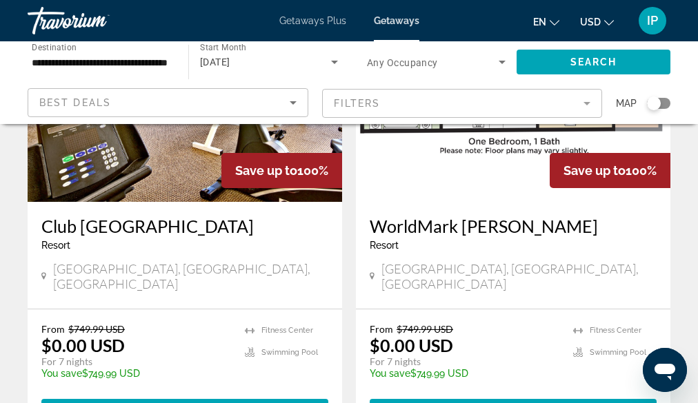
click at [156, 61] on input "**********" at bounding box center [101, 62] width 139 height 17
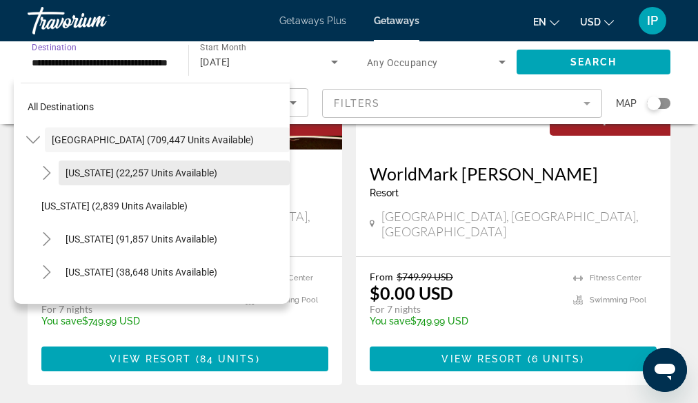
scroll to position [1201, 0]
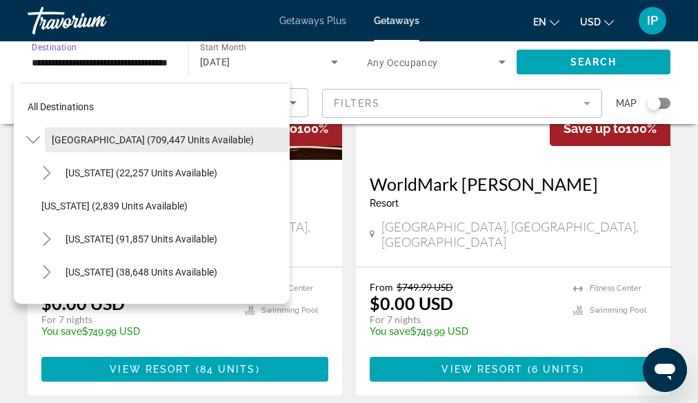
click at [169, 140] on span "[GEOGRAPHIC_DATA] (709,447 units available)" at bounding box center [153, 139] width 202 height 11
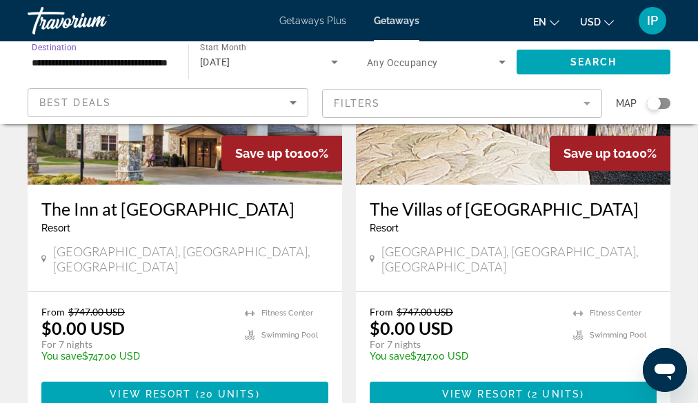
scroll to position [691, 0]
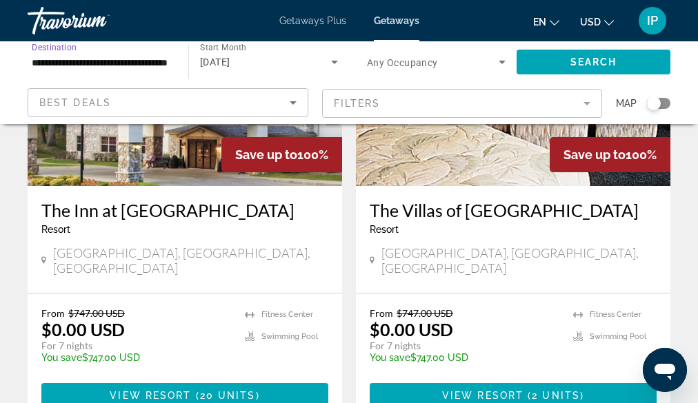
click at [239, 115] on div "Best Deals" at bounding box center [167, 108] width 257 height 39
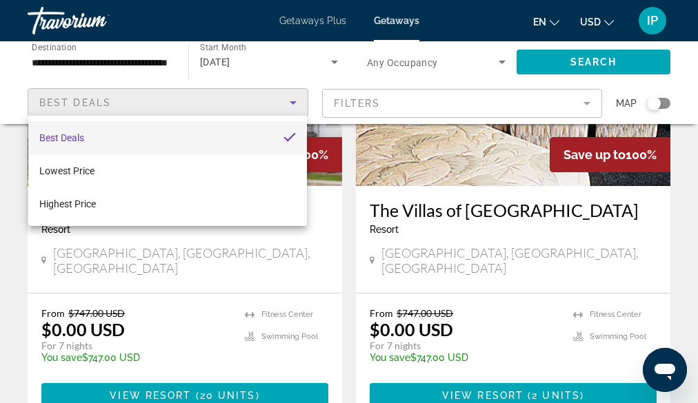
click at [297, 61] on div at bounding box center [349, 201] width 698 height 403
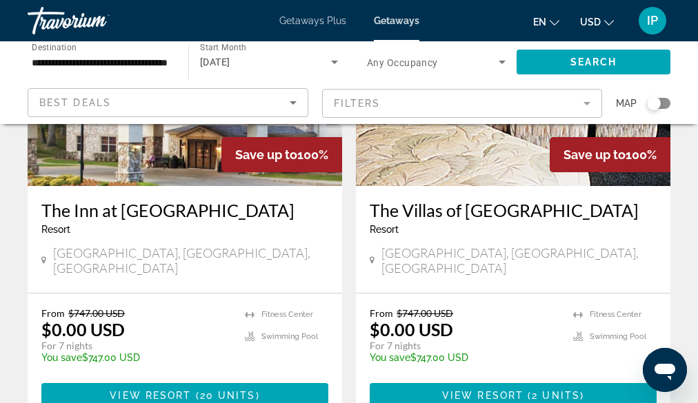
click at [159, 66] on input "**********" at bounding box center [101, 62] width 139 height 17
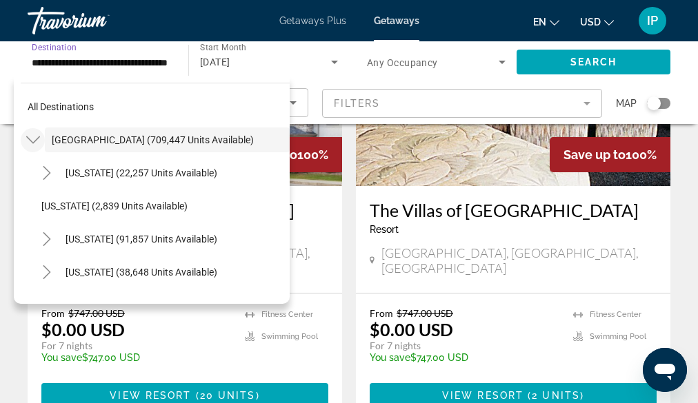
click at [37, 141] on icon "Toggle United States (709,447 units available)" at bounding box center [33, 141] width 14 height 8
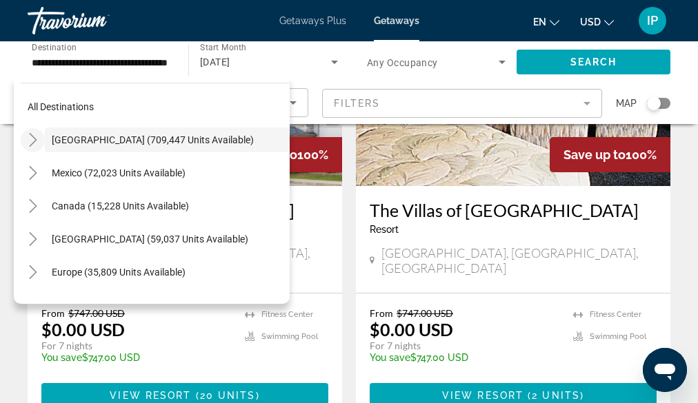
click at [37, 141] on icon "Toggle United States (709,447 units available)" at bounding box center [33, 140] width 8 height 14
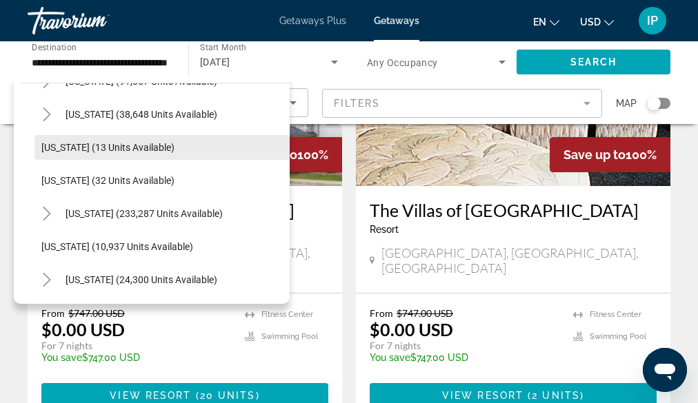
scroll to position [161, 0]
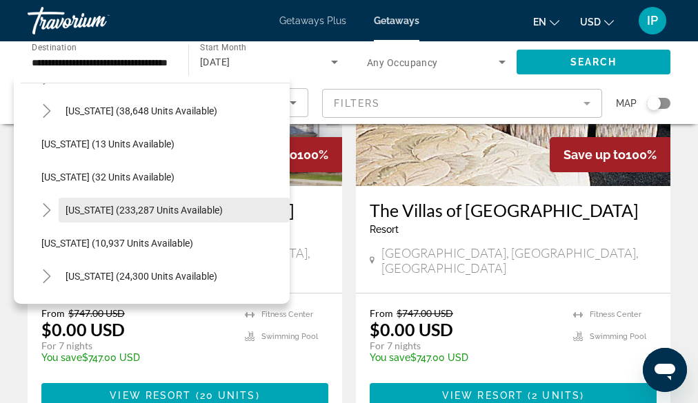
click at [194, 209] on span "[US_STATE] (233,287 units available)" at bounding box center [144, 210] width 157 height 11
type input "**********"
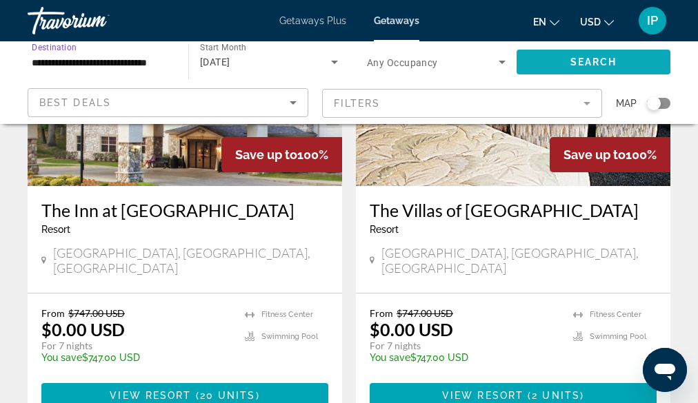
click at [580, 63] on span "Search" at bounding box center [593, 62] width 47 height 11
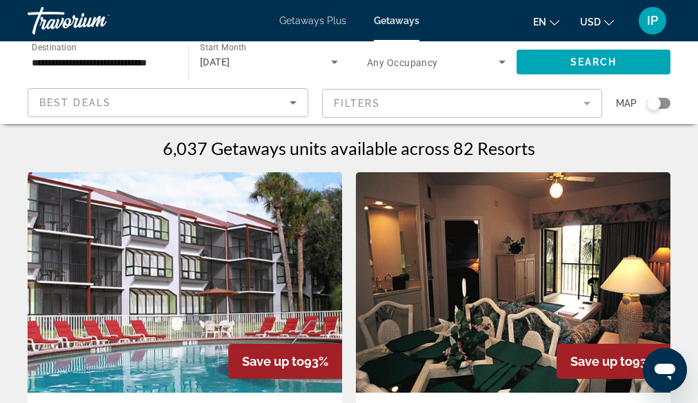
click at [301, 66] on div "[DATE]" at bounding box center [265, 62] width 131 height 17
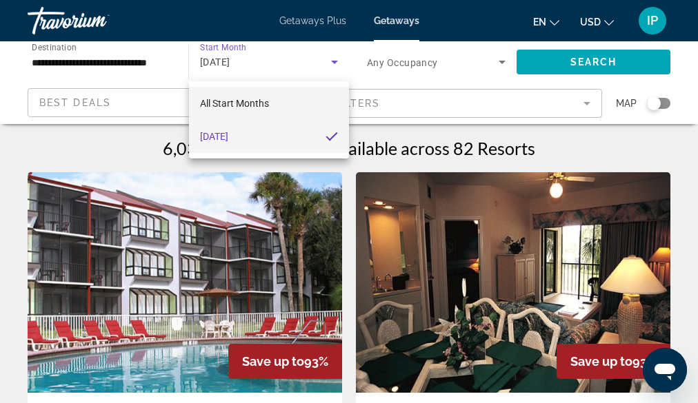
click at [256, 100] on span "All Start Months" at bounding box center [234, 103] width 69 height 11
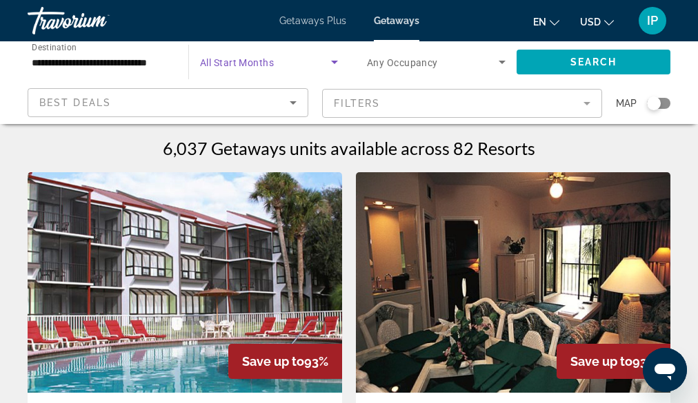
click at [256, 100] on div "Best Deals" at bounding box center [164, 102] width 250 height 17
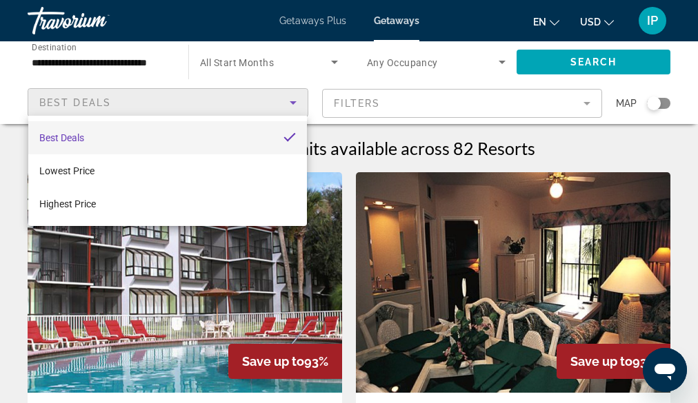
click at [255, 61] on div at bounding box center [349, 201] width 698 height 403
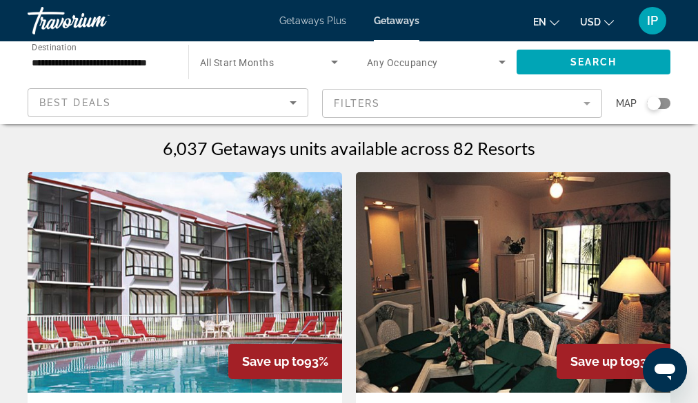
click at [255, 61] on span "All Start Months" at bounding box center [237, 62] width 74 height 11
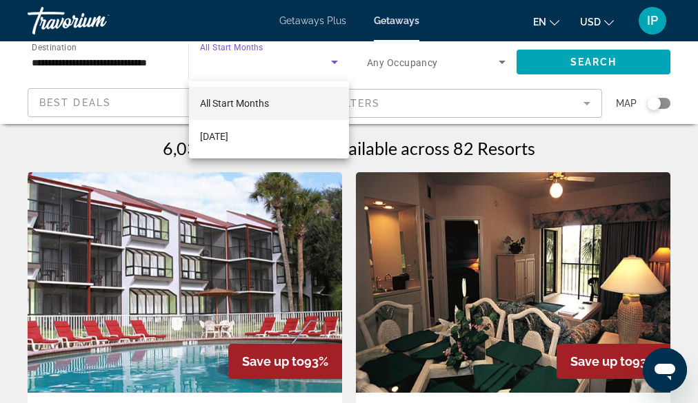
click at [150, 59] on div at bounding box center [349, 201] width 698 height 403
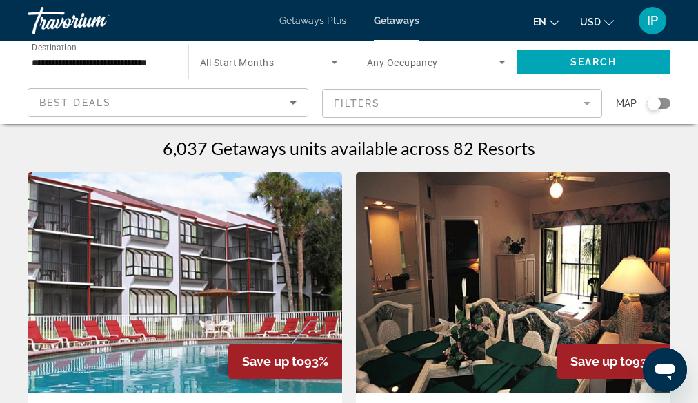
click at [150, 59] on input "**********" at bounding box center [101, 62] width 139 height 17
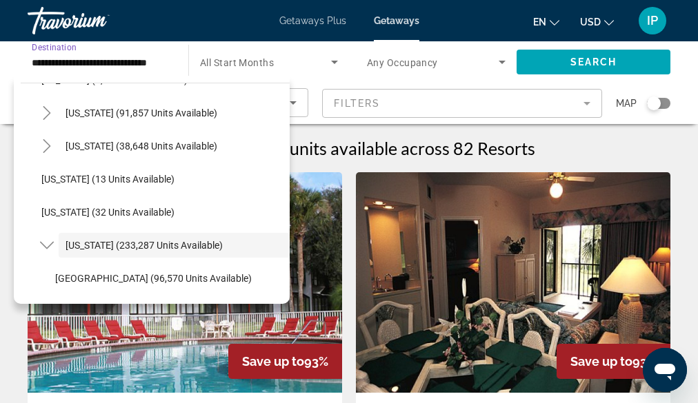
scroll to position [130, 0]
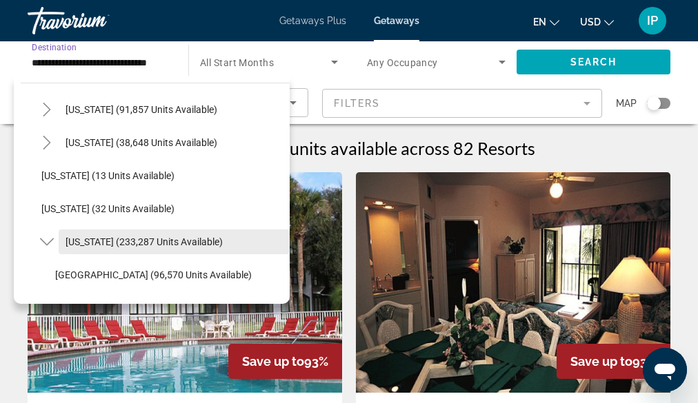
click at [144, 241] on span "[US_STATE] (233,287 units available)" at bounding box center [144, 242] width 157 height 11
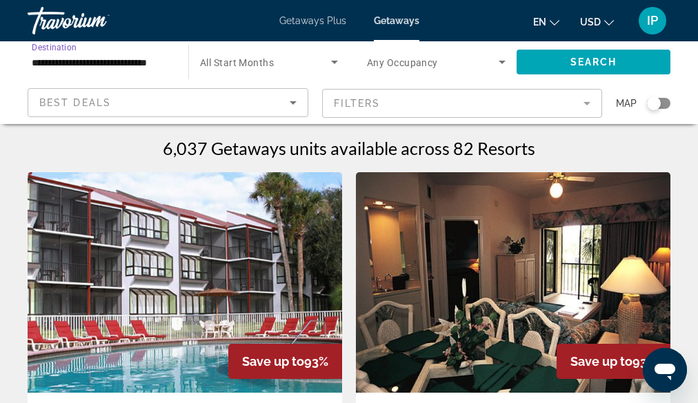
click at [328, 60] on icon "Search widget" at bounding box center [334, 62] width 17 height 17
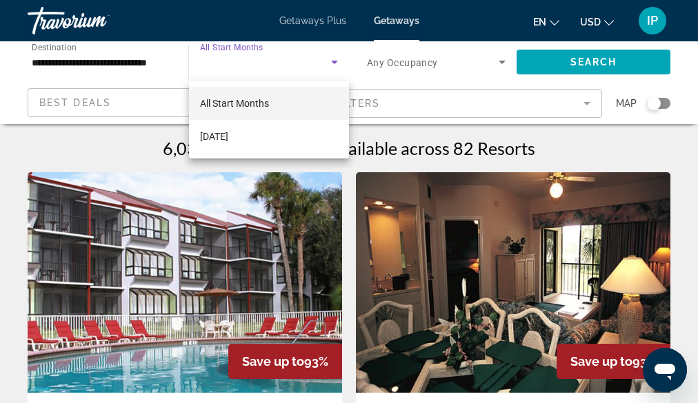
click at [261, 105] on span "All Start Months" at bounding box center [234, 103] width 69 height 11
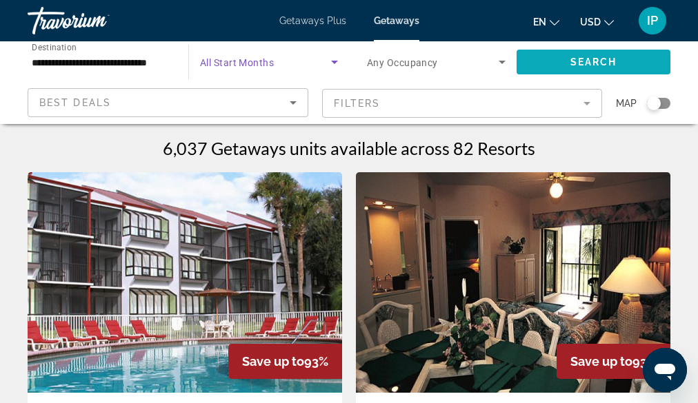
click at [574, 54] on span "Search widget" at bounding box center [594, 62] width 154 height 33
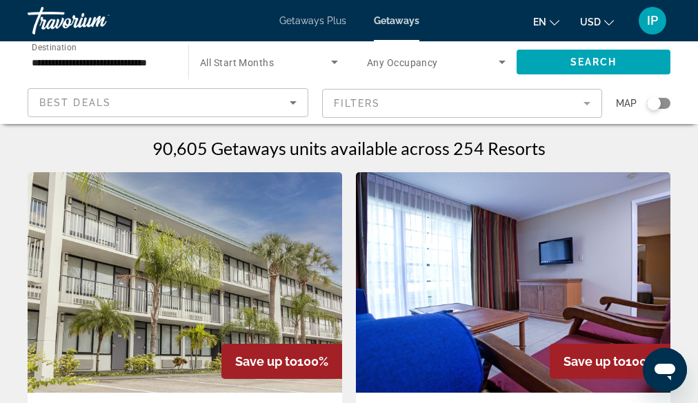
click at [280, 72] on div "Search widget" at bounding box center [269, 62] width 138 height 39
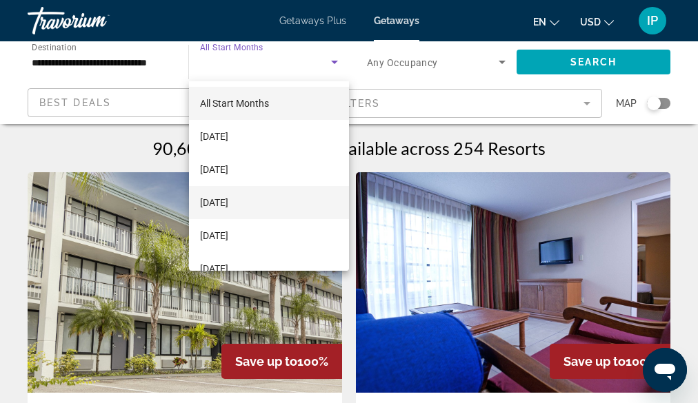
click at [280, 197] on mat-option "[DATE]" at bounding box center [269, 202] width 160 height 33
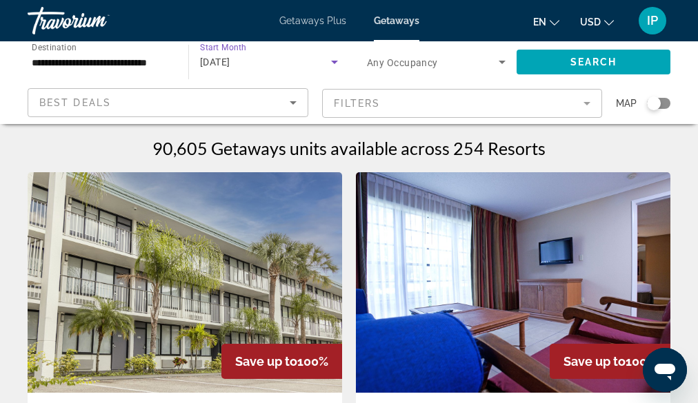
click at [292, 98] on icon "Sort by" at bounding box center [293, 102] width 17 height 17
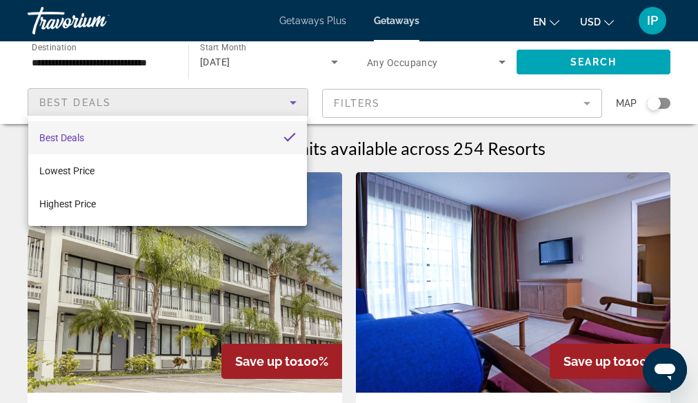
click at [547, 59] on div at bounding box center [349, 201] width 698 height 403
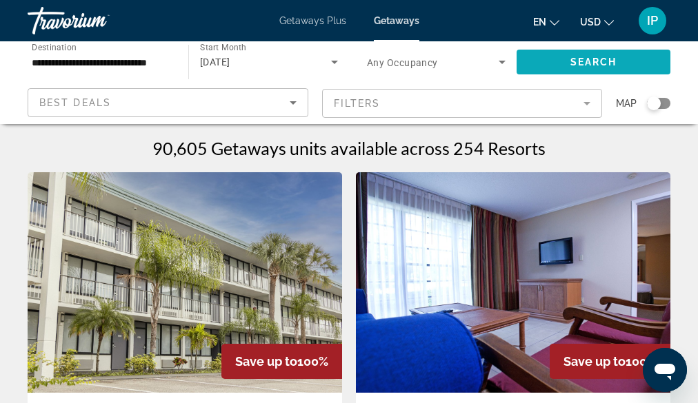
click at [547, 61] on span "Search widget" at bounding box center [594, 62] width 154 height 33
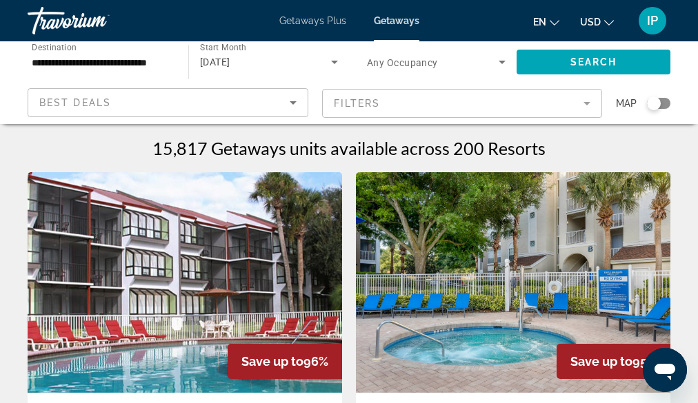
click at [585, 106] on mat-form-field "Filters" at bounding box center [462, 103] width 281 height 29
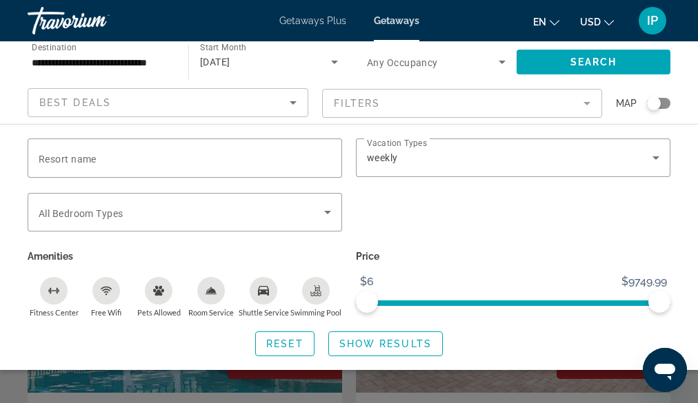
click at [690, 165] on div "Resort name Vacation Types All Vacation Types weekly Bedroom Types All Bedroom …" at bounding box center [349, 248] width 698 height 218
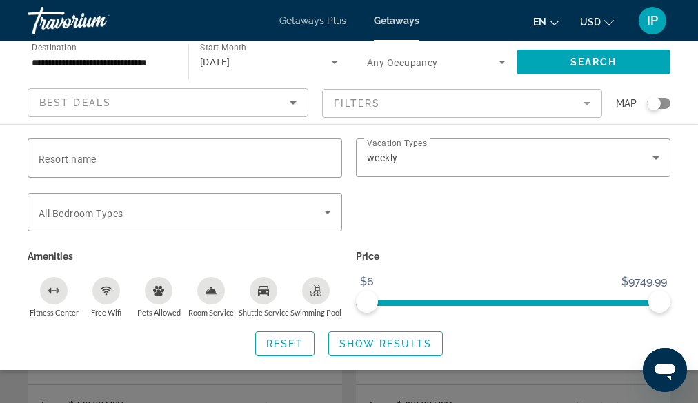
scroll to position [108, 0]
click at [593, 60] on span "Search" at bounding box center [593, 62] width 47 height 11
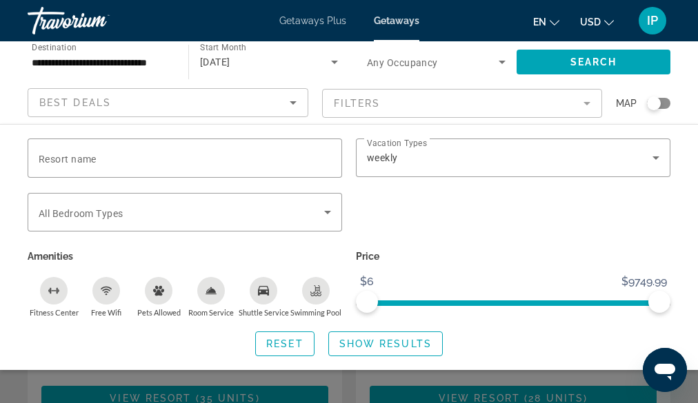
scroll to position [205, 0]
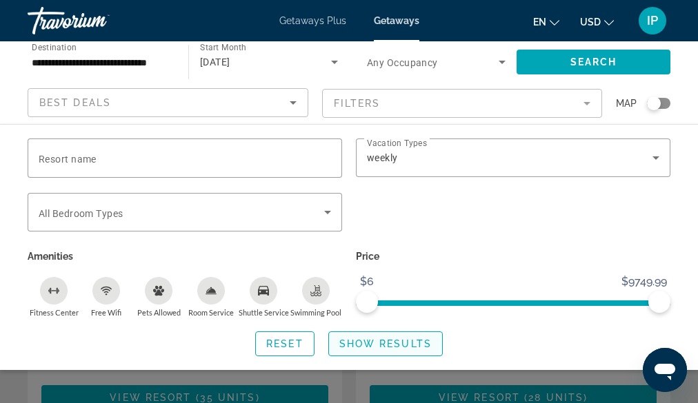
click at [383, 344] on span "Show Results" at bounding box center [385, 344] width 92 height 11
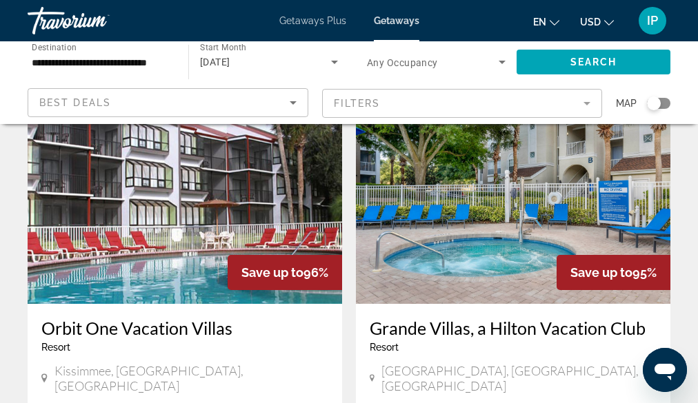
scroll to position [96, 0]
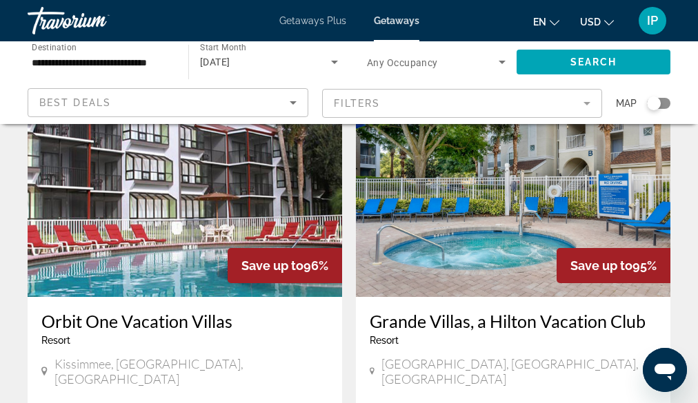
click at [447, 323] on h3 "Grande Villas, a Hilton Vacation Club" at bounding box center [513, 321] width 287 height 21
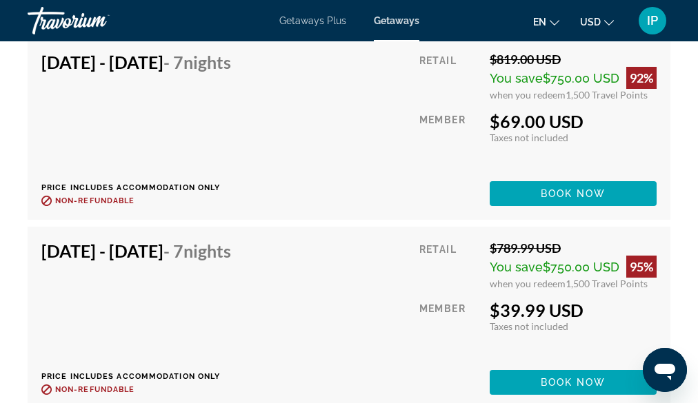
scroll to position [3320, 0]
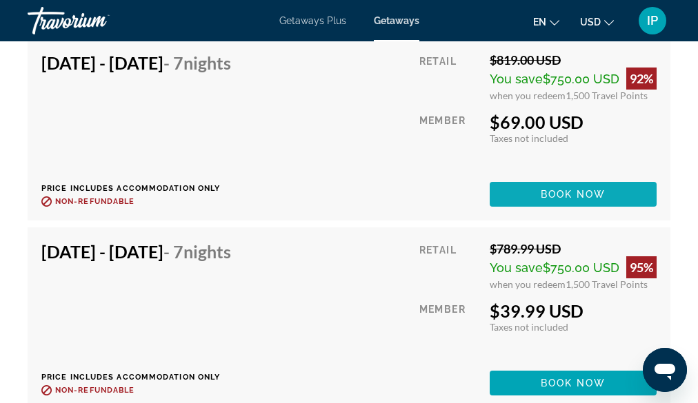
click at [544, 192] on span "Book now" at bounding box center [574, 194] width 66 height 11
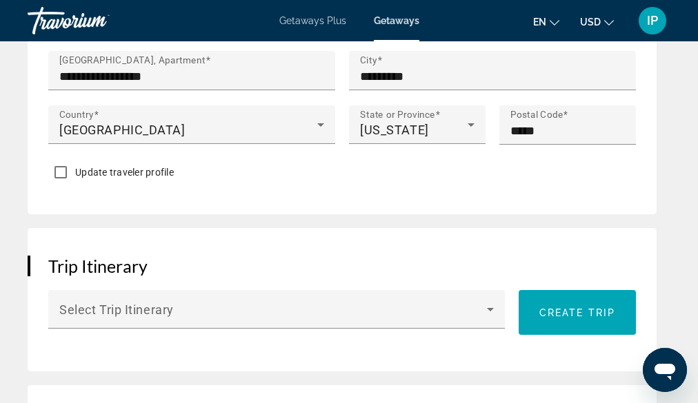
scroll to position [960, 0]
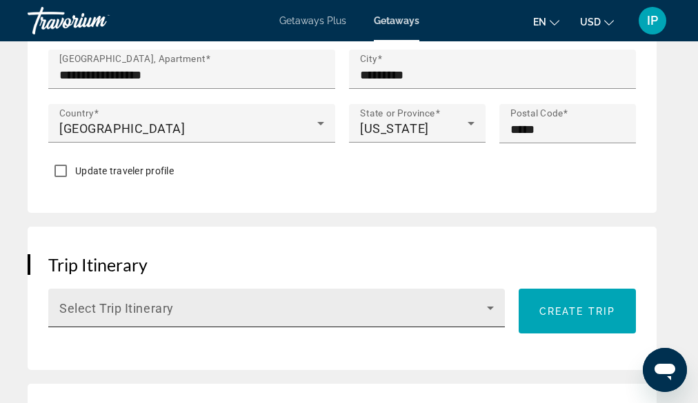
click at [490, 309] on icon "Main content" at bounding box center [490, 308] width 7 height 3
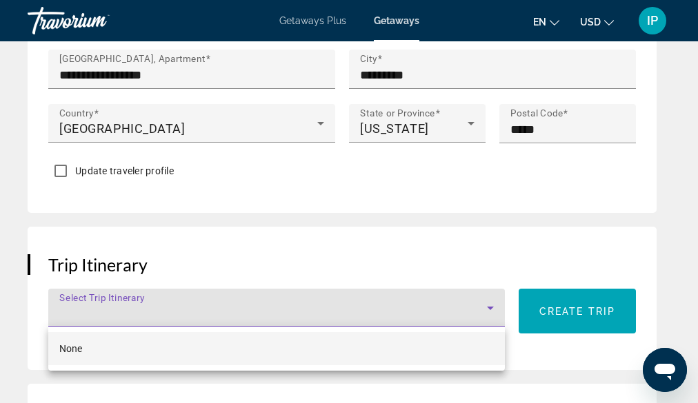
click at [530, 345] on div at bounding box center [349, 201] width 698 height 403
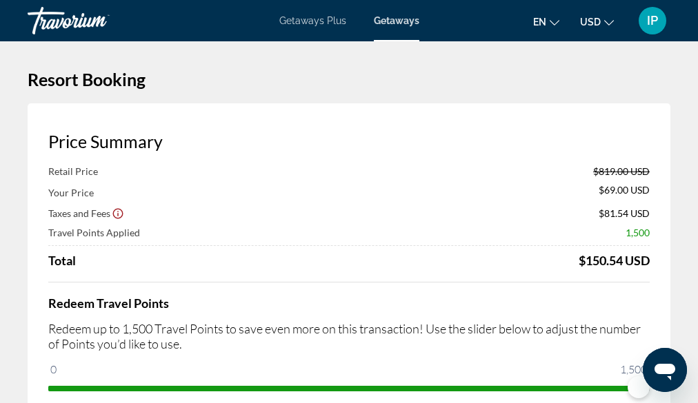
scroll to position [0, 0]
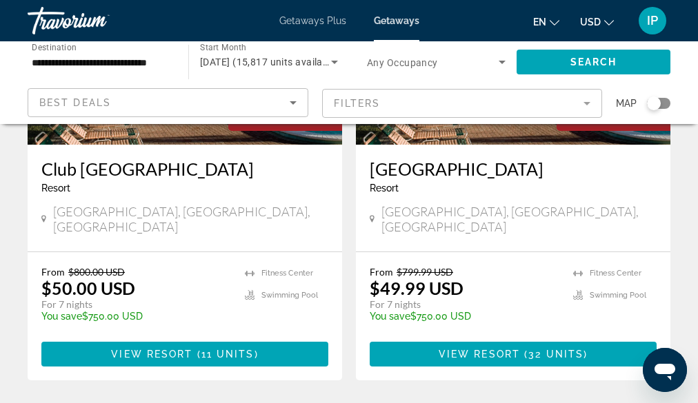
scroll to position [1239, 0]
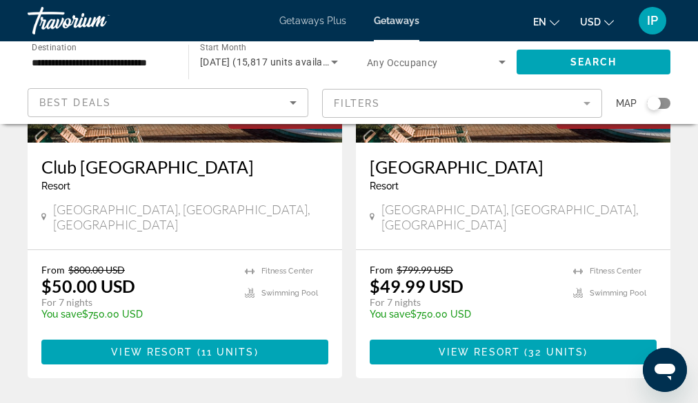
click at [586, 101] on mat-form-field "Filters" at bounding box center [462, 103] width 281 height 29
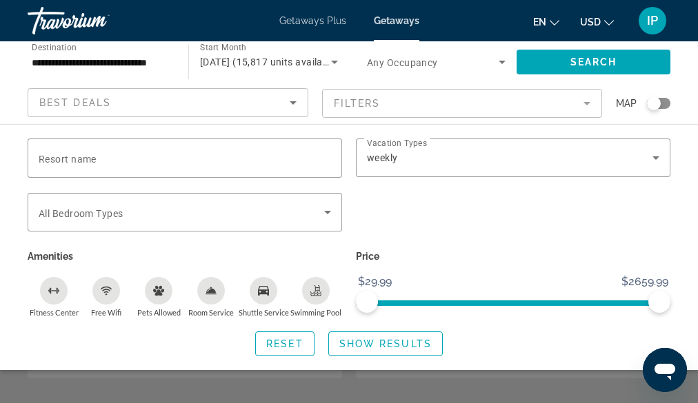
click at [585, 98] on mat-form-field "Filters" at bounding box center [462, 103] width 281 height 29
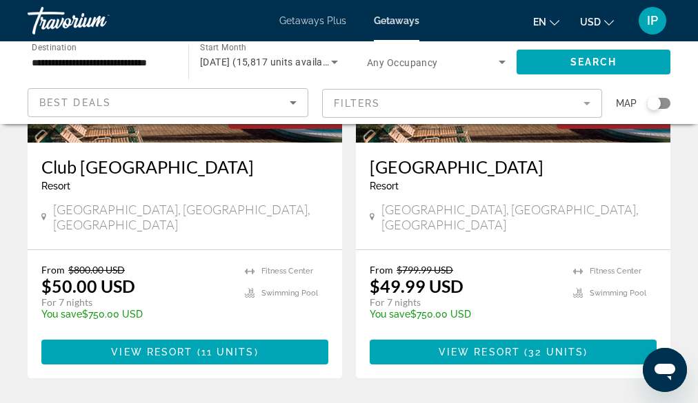
click at [586, 103] on mat-form-field "Filters" at bounding box center [462, 103] width 281 height 29
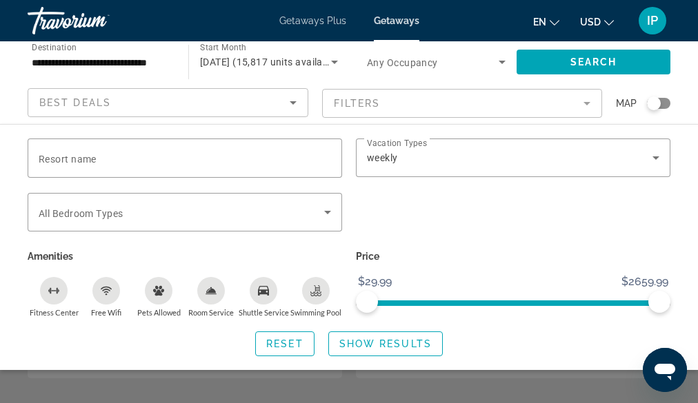
click at [586, 103] on mat-form-field "Filters" at bounding box center [462, 103] width 281 height 29
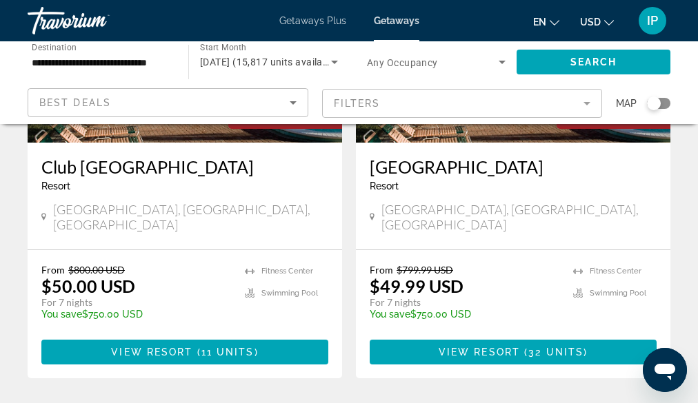
click at [586, 103] on mat-form-field "Filters" at bounding box center [462, 103] width 281 height 29
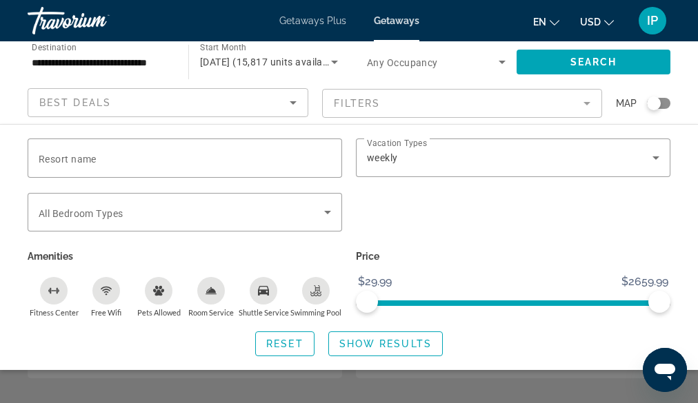
click at [292, 98] on icon "Sort by" at bounding box center [293, 102] width 17 height 17
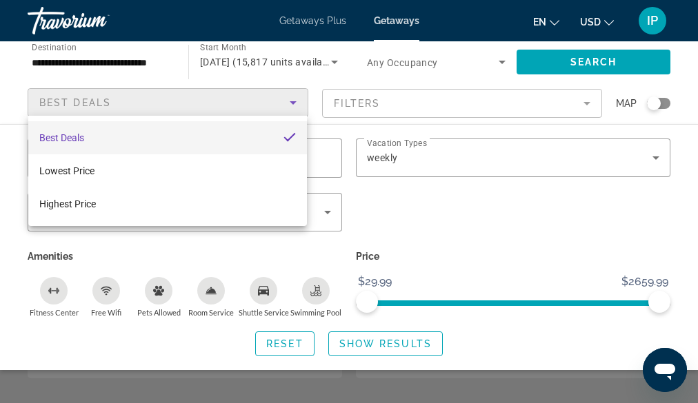
click at [362, 71] on div at bounding box center [349, 201] width 698 height 403
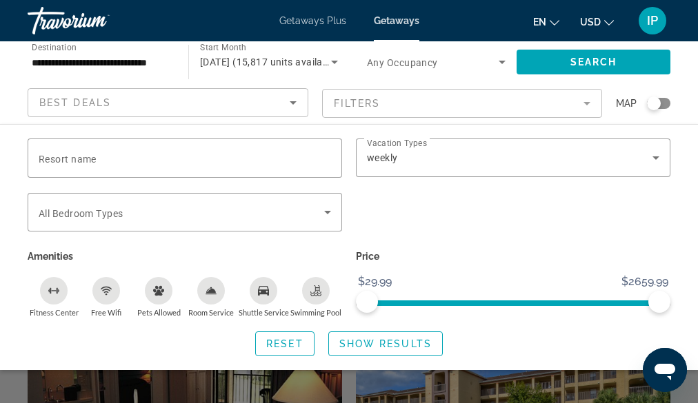
scroll to position [1364, 0]
click at [409, 346] on span "Show Results" at bounding box center [385, 344] width 92 height 11
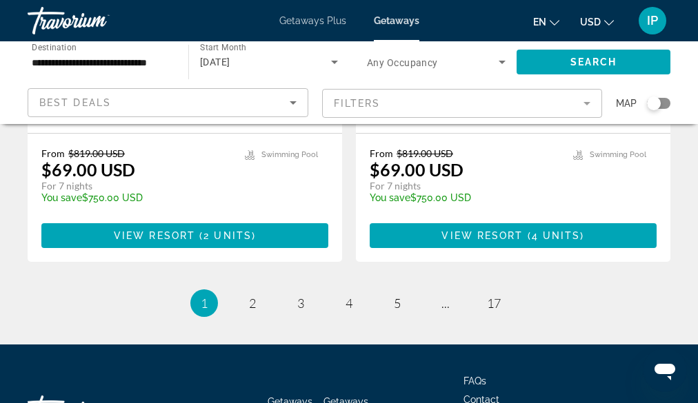
scroll to position [2870, 0]
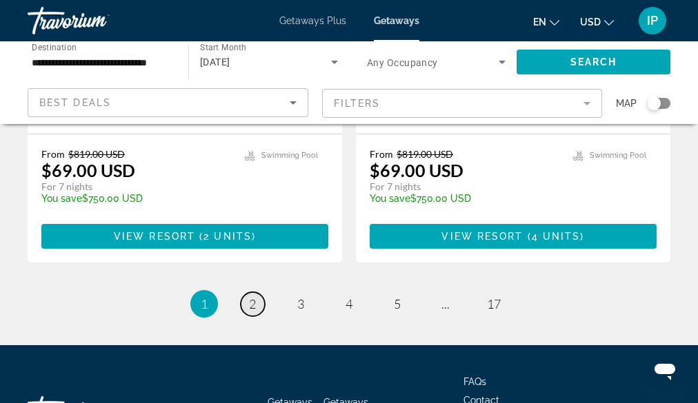
click at [253, 297] on span "2" at bounding box center [252, 304] width 7 height 15
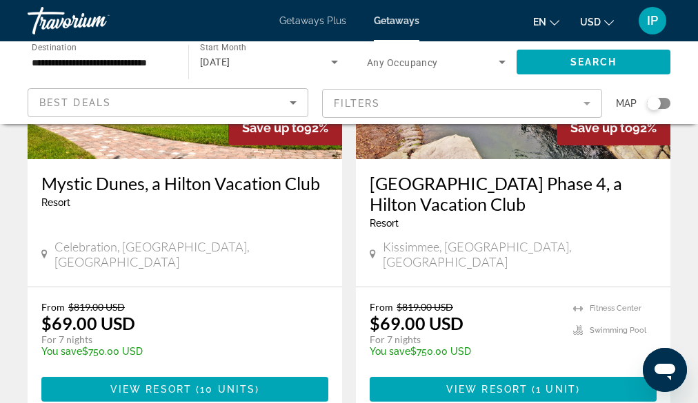
scroll to position [2732, 0]
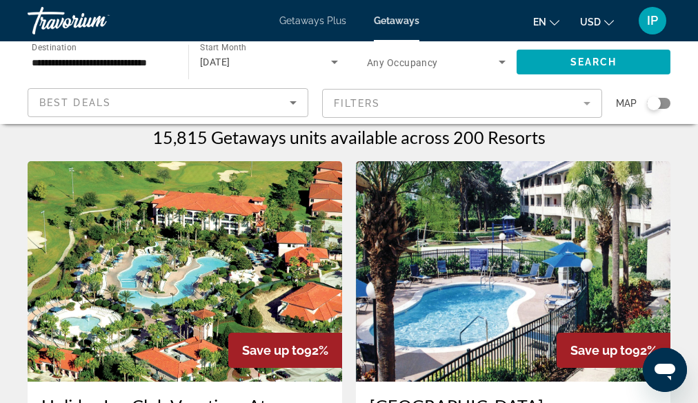
scroll to position [10, 0]
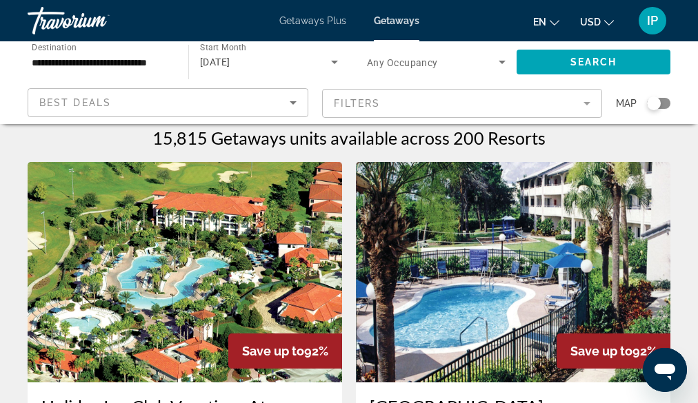
click at [562, 248] on img "Main content" at bounding box center [513, 272] width 314 height 221
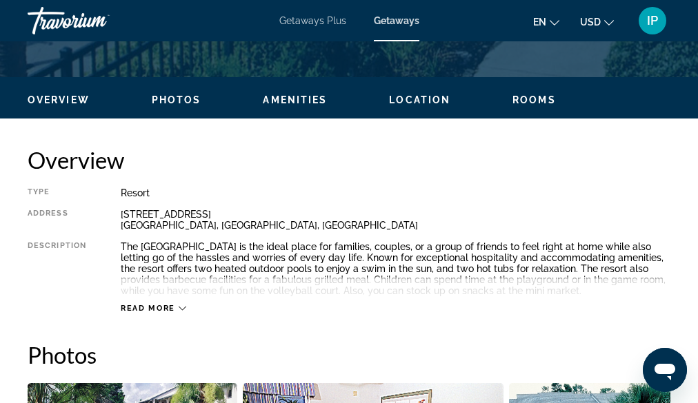
scroll to position [516, 0]
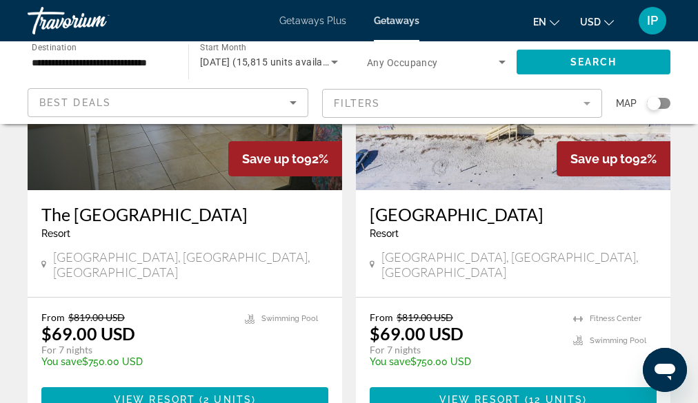
scroll to position [732, 0]
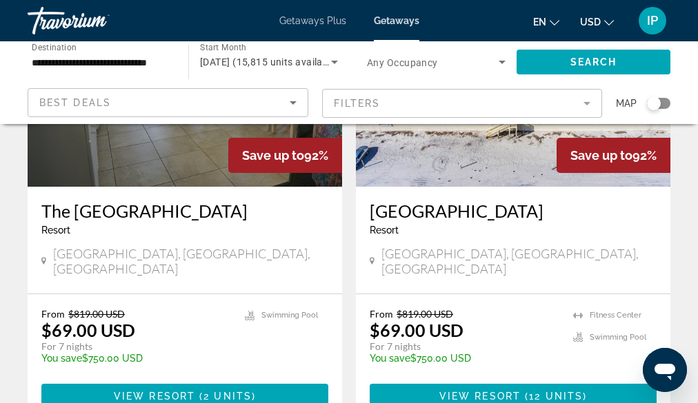
click at [295, 101] on icon "Sort by" at bounding box center [293, 102] width 7 height 3
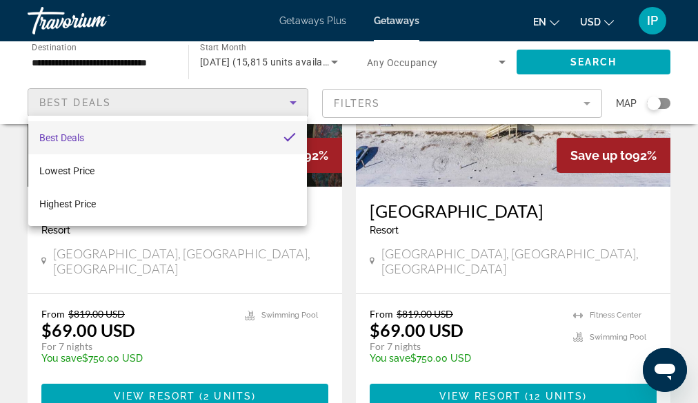
click at [462, 120] on div at bounding box center [349, 201] width 698 height 403
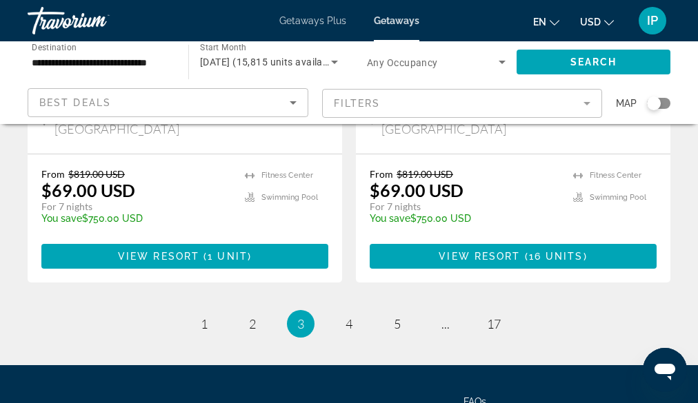
scroll to position [2870, 0]
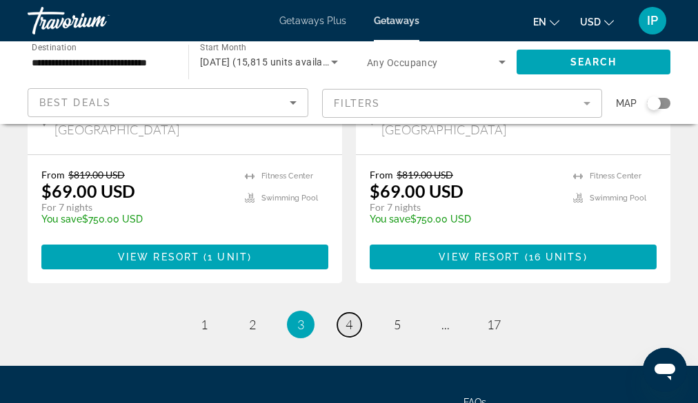
click at [354, 313] on link "page 4" at bounding box center [349, 325] width 24 height 24
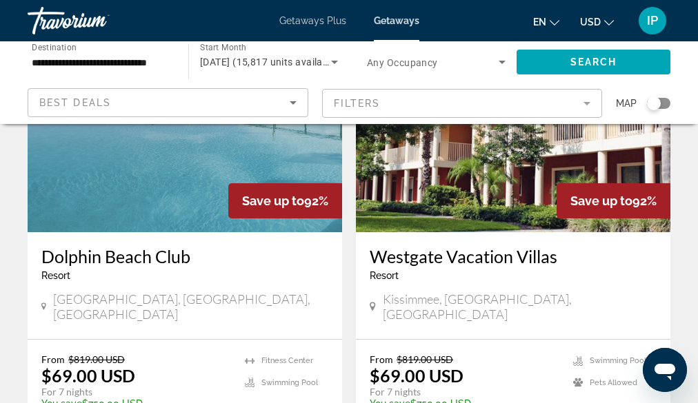
scroll to position [2647, 0]
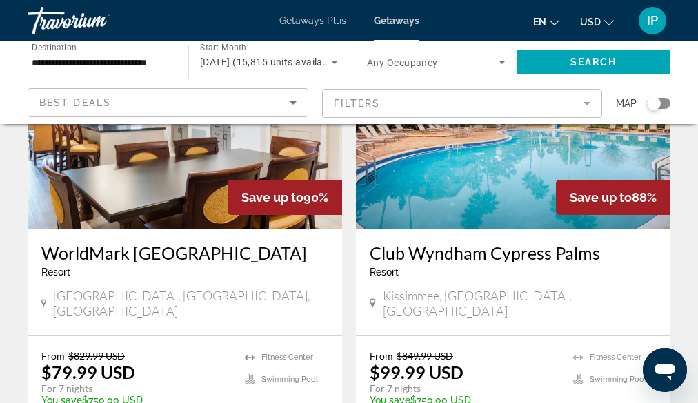
scroll to position [1149, 0]
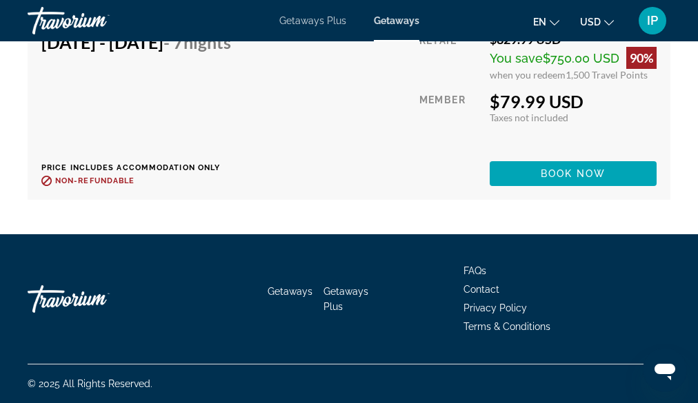
scroll to position [4852, 0]
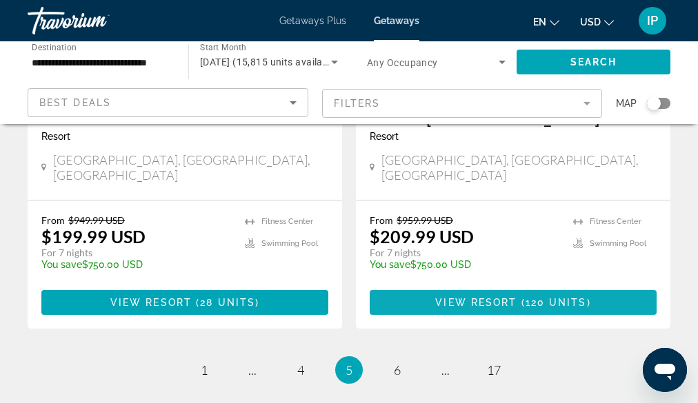
scroll to position [2763, 0]
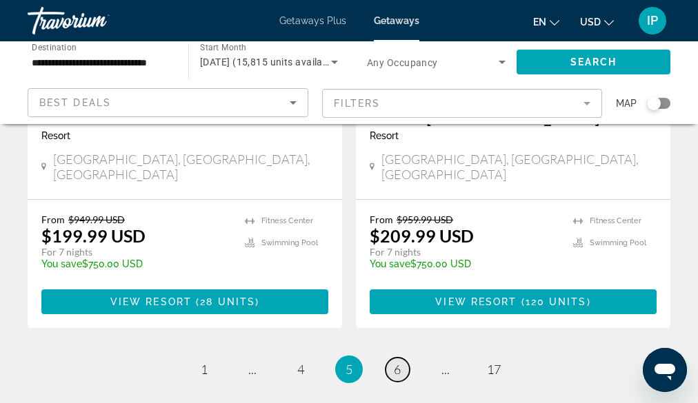
click at [392, 358] on link "page 6" at bounding box center [398, 370] width 24 height 24
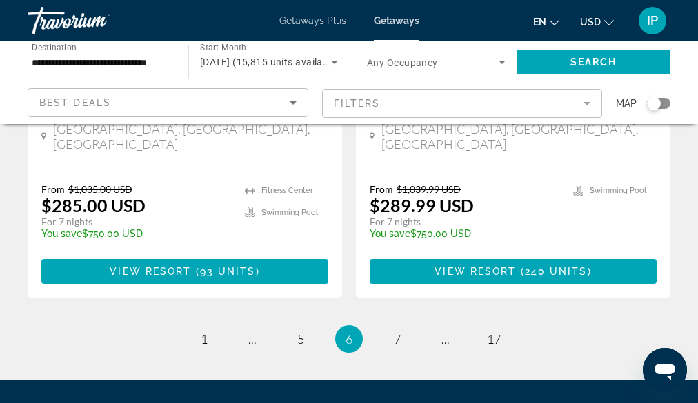
scroll to position [2759, 0]
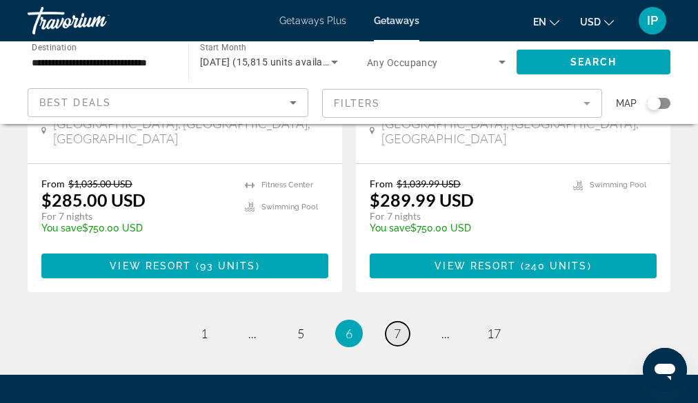
click at [397, 326] on span "7" at bounding box center [397, 333] width 7 height 15
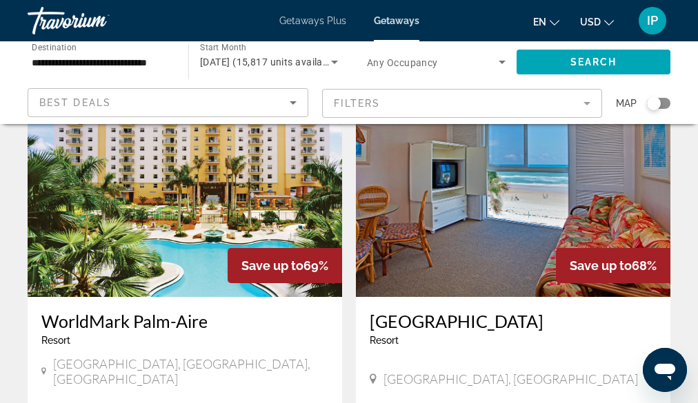
scroll to position [2027, 0]
